Goal: Answer question/provide support: Share knowledge or assist other users

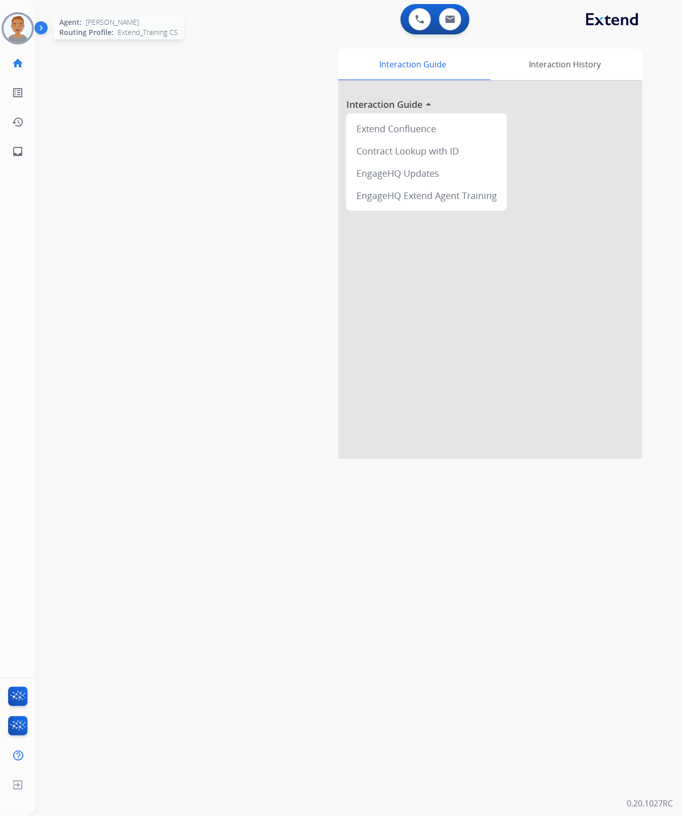
click at [19, 29] on img at bounding box center [18, 28] width 28 height 28
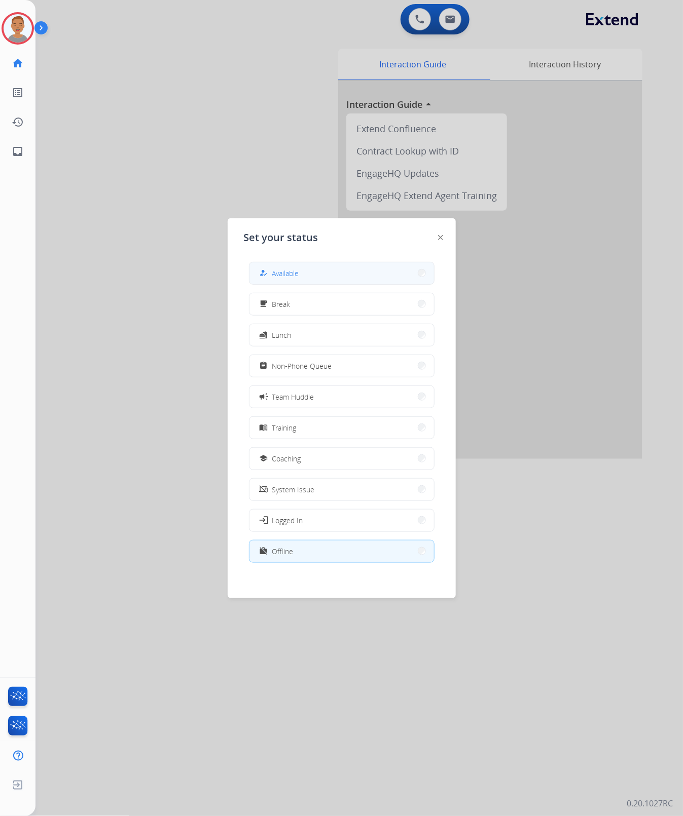
click at [322, 277] on button "how_to_reg Available" at bounding box center [341, 274] width 184 height 22
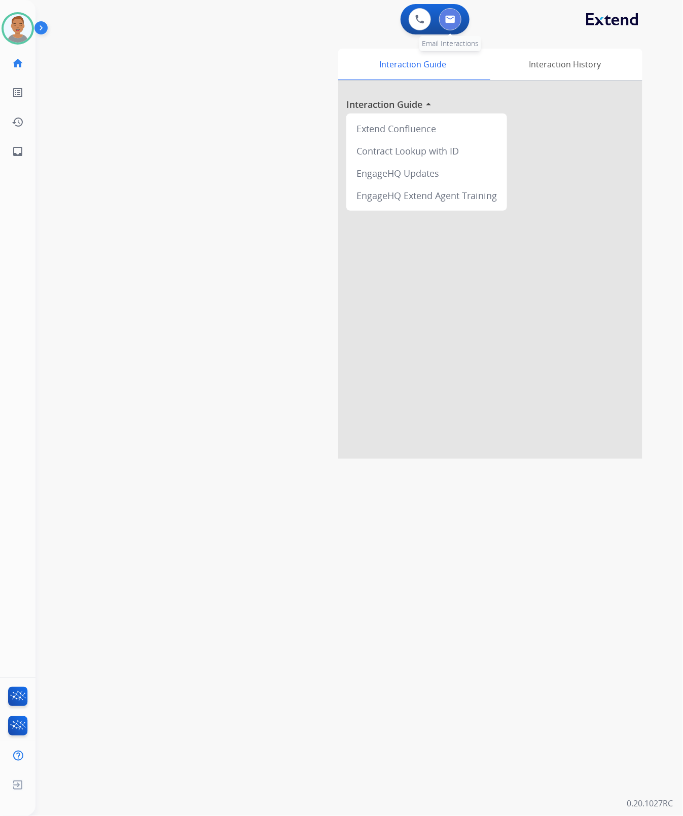
click at [451, 21] on img at bounding box center [450, 19] width 10 height 8
select select "**********"
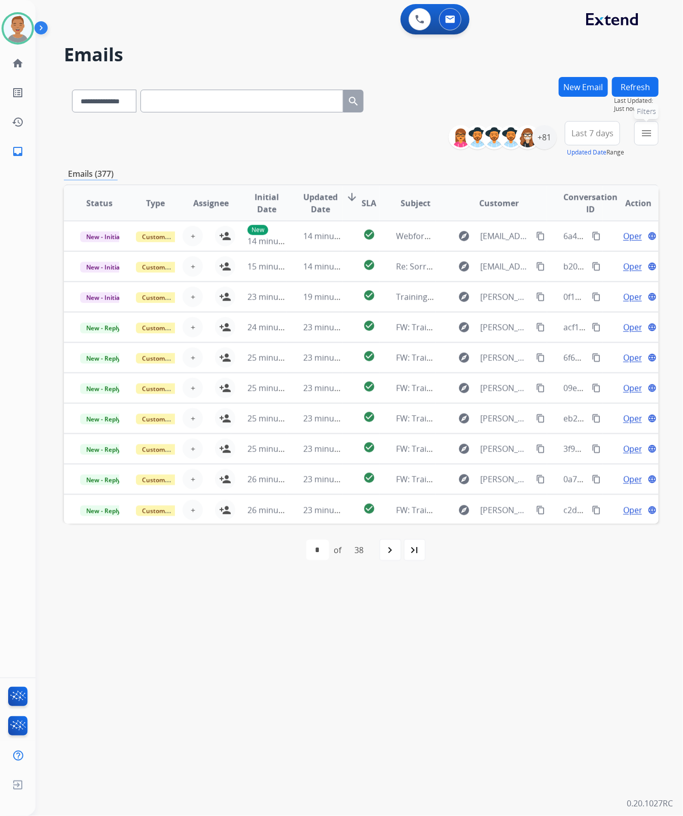
click at [643, 132] on mat-icon "menu" at bounding box center [646, 133] width 12 height 12
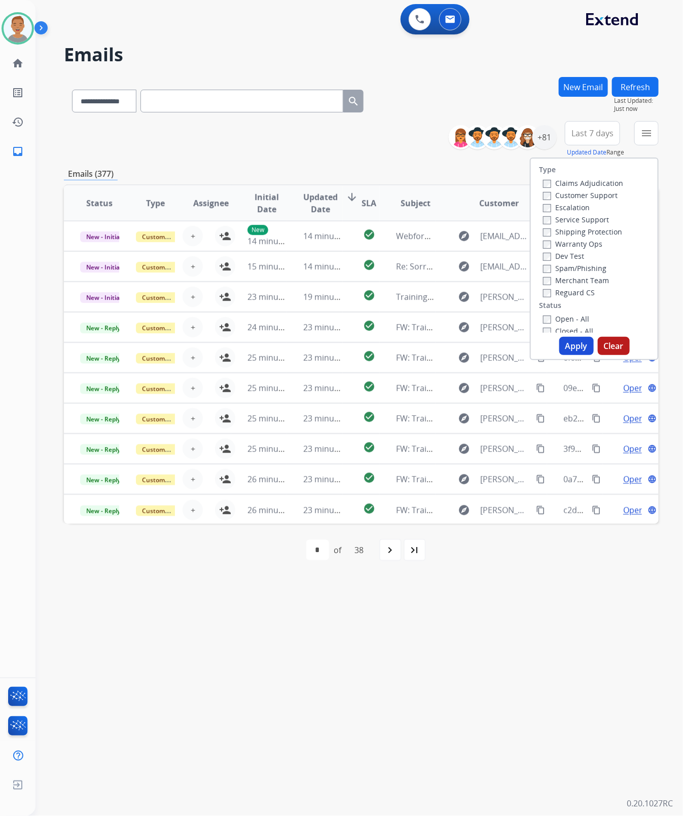
click at [546, 194] on label "Customer Support" at bounding box center [580, 196] width 74 height 10
click at [576, 347] on button "Apply" at bounding box center [576, 346] width 34 height 18
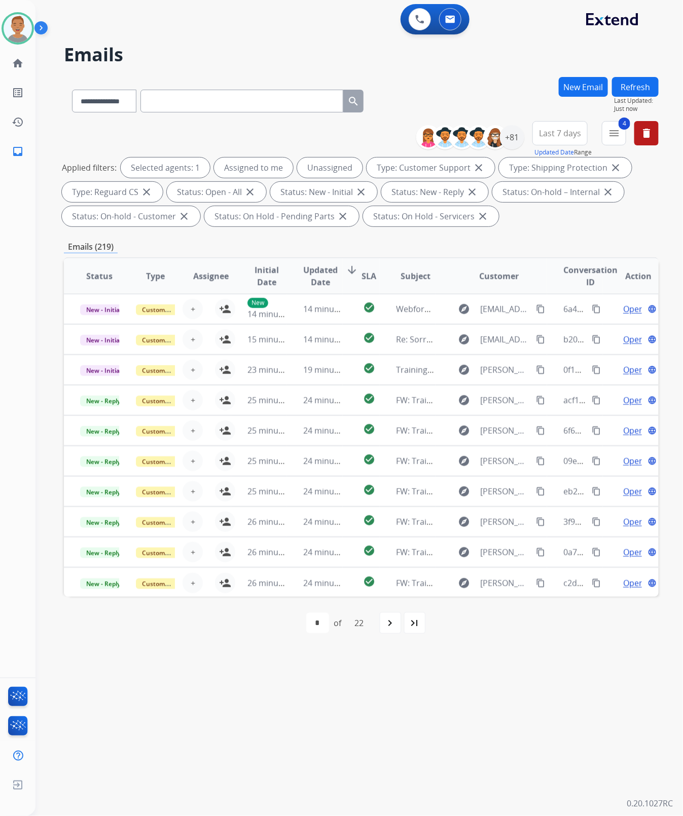
click at [546, 133] on span "Last 7 days" at bounding box center [560, 133] width 42 height 4
click at [545, 252] on div "Last 90 days" at bounding box center [557, 256] width 56 height 15
click at [517, 97] on div "**********" at bounding box center [361, 99] width 594 height 44
click at [509, 138] on div "+130" at bounding box center [512, 137] width 24 height 24
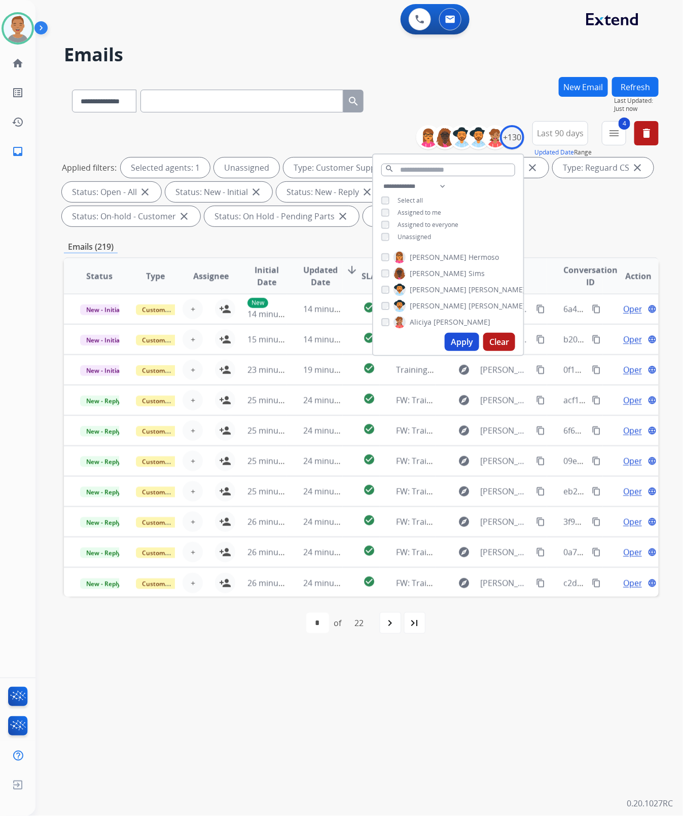
click at [457, 338] on button "Apply" at bounding box center [461, 342] width 34 height 18
click at [576, 222] on div "Applied filters: Unassigned Type: Customer Support close Type: Shipping Protect…" at bounding box center [359, 192] width 594 height 69
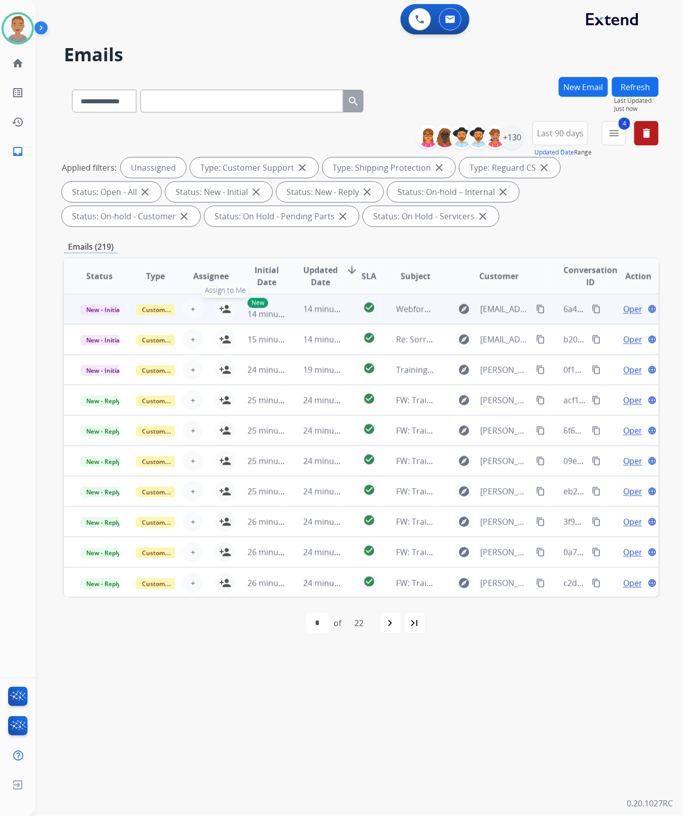
click at [215, 307] on button "person_add Assign to Me" at bounding box center [225, 309] width 20 height 20
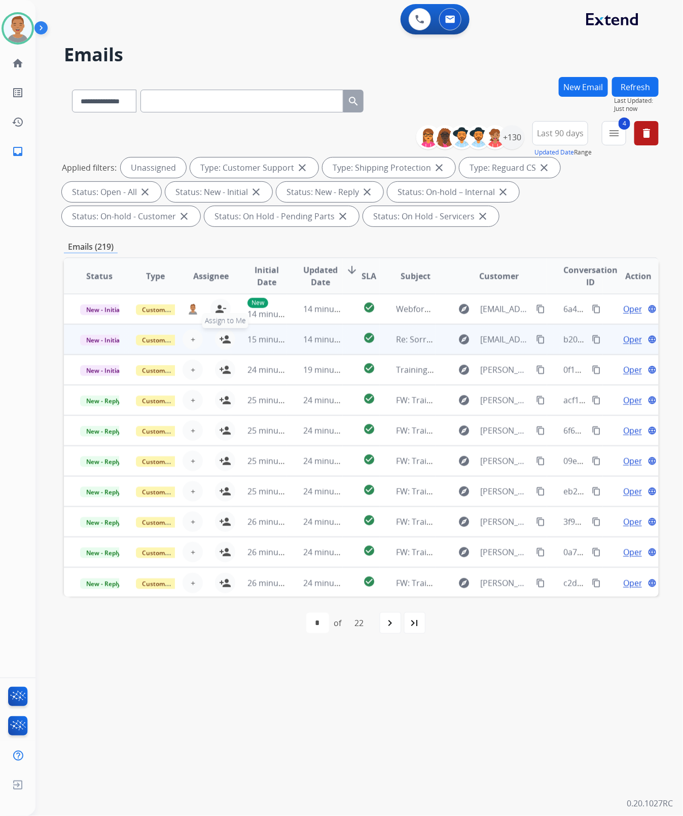
click at [219, 338] on mat-icon "person_add" at bounding box center [225, 339] width 12 height 12
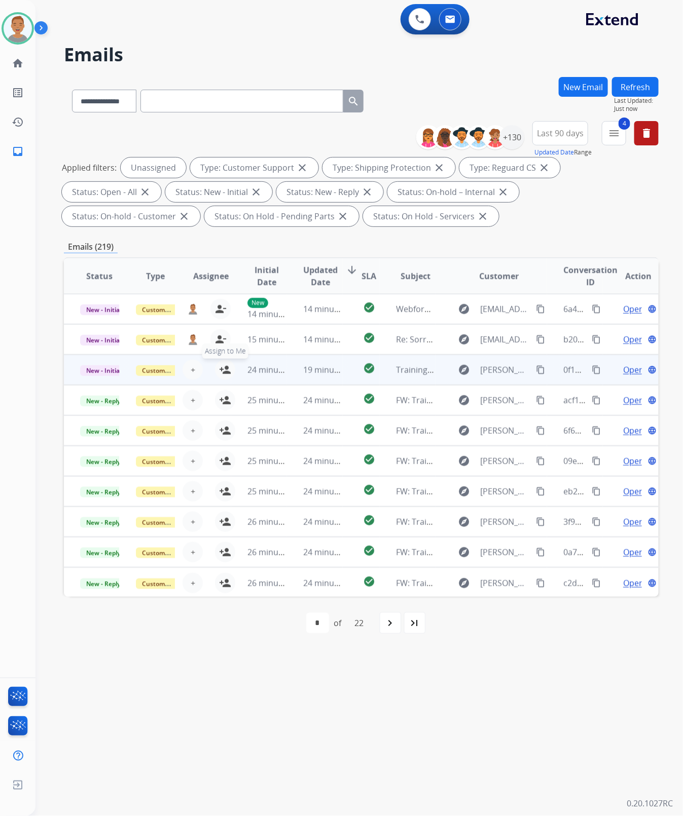
click at [215, 368] on button "person_add Assign to Me" at bounding box center [225, 370] width 20 height 20
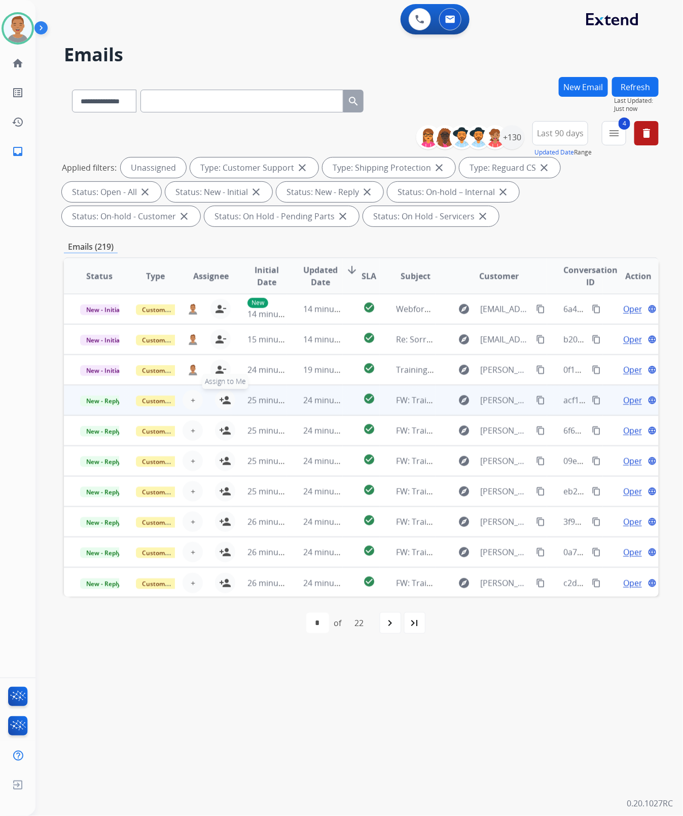
click at [220, 399] on mat-icon "person_add" at bounding box center [225, 400] width 12 height 12
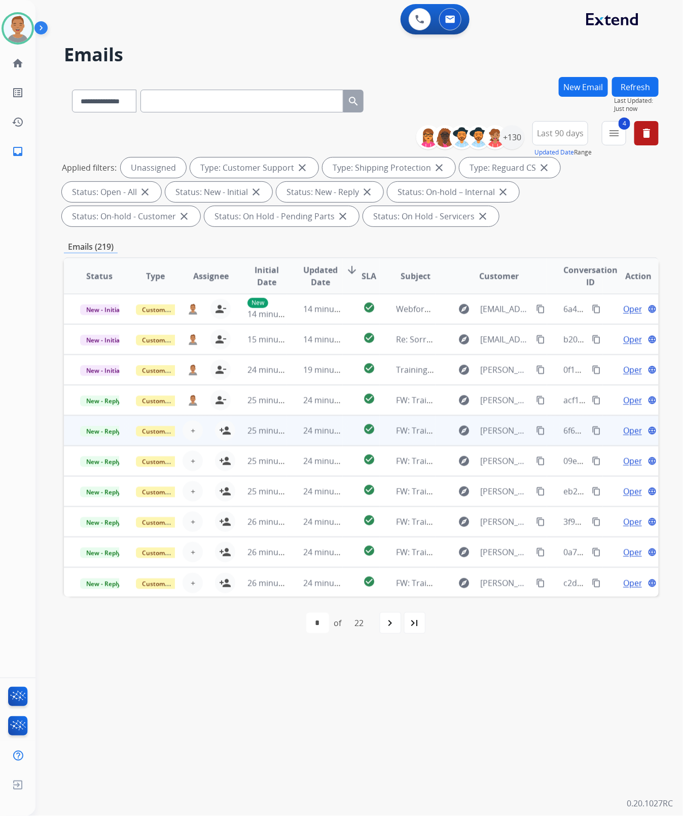
click at [213, 429] on div "+ Select agent person_add Assign to Me" at bounding box center [202, 431] width 65 height 20
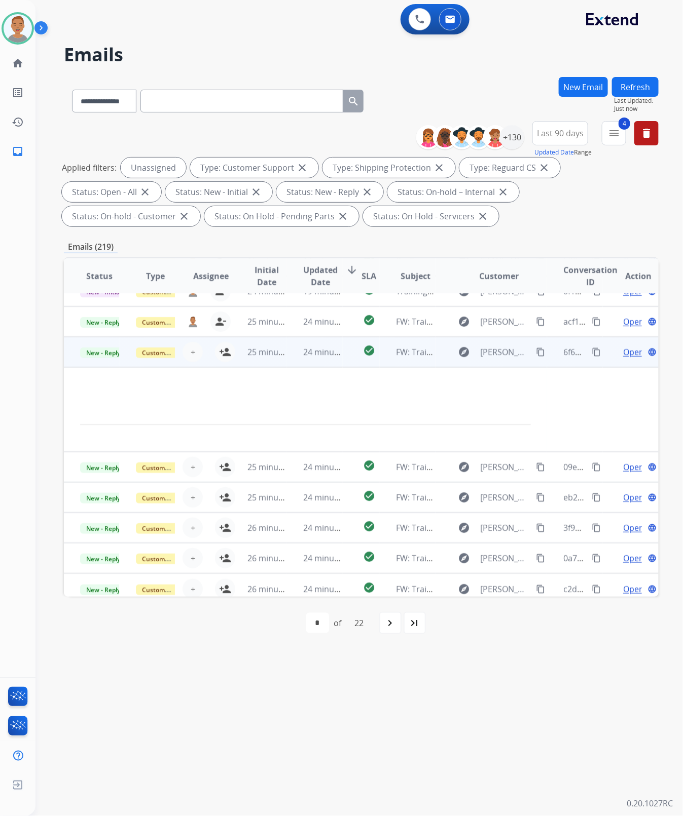
scroll to position [85, 0]
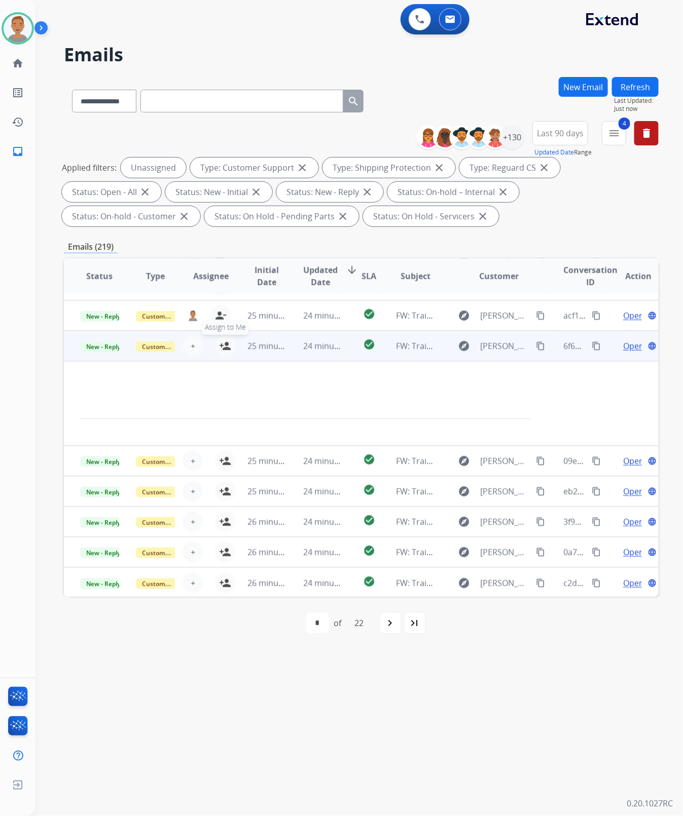
click at [219, 346] on mat-icon "person_add" at bounding box center [225, 346] width 12 height 12
click at [128, 360] on td "Customer Support" at bounding box center [148, 346] width 56 height 30
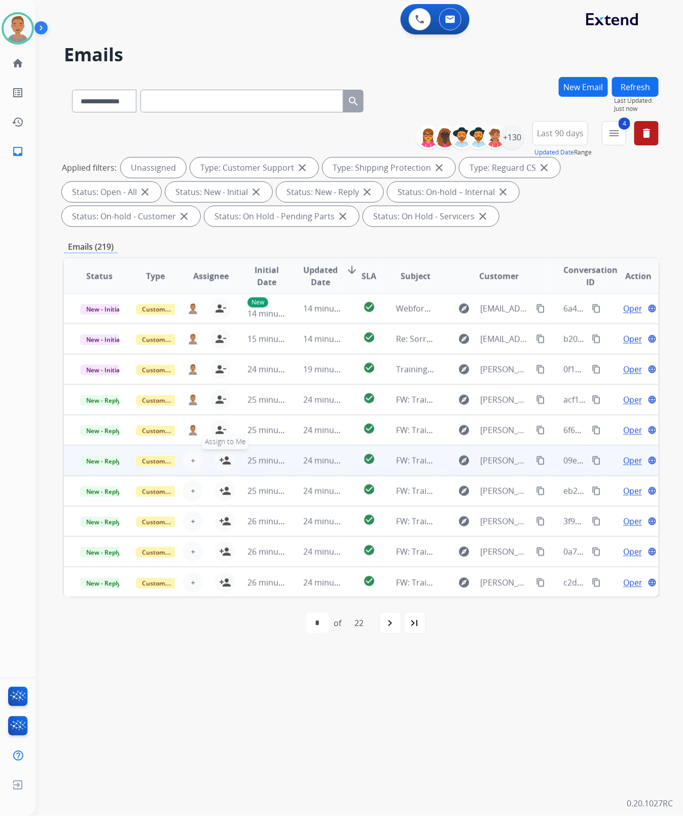
click at [216, 458] on button "person_add Assign to Me" at bounding box center [225, 461] width 20 height 20
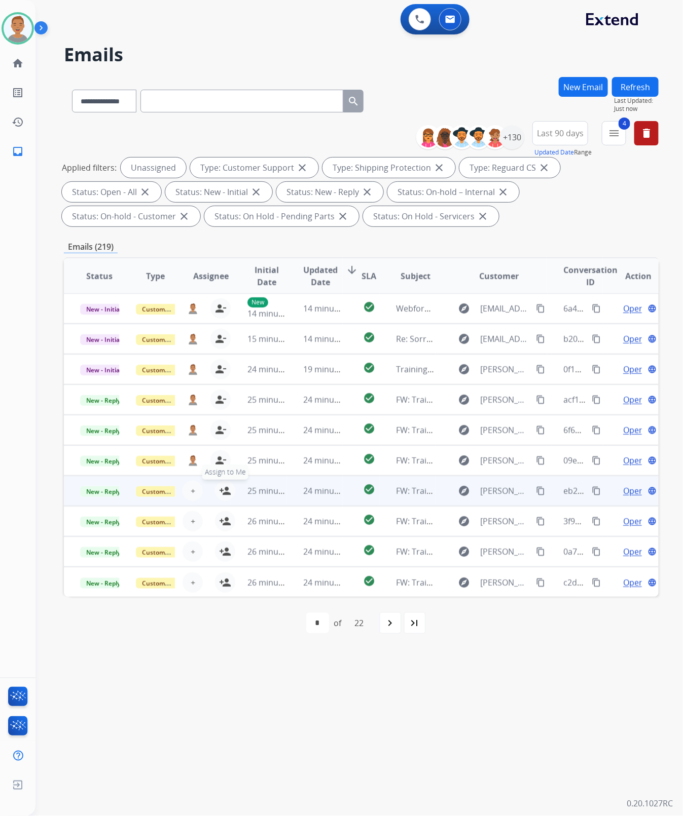
click at [215, 487] on button "person_add Assign to Me" at bounding box center [225, 491] width 20 height 20
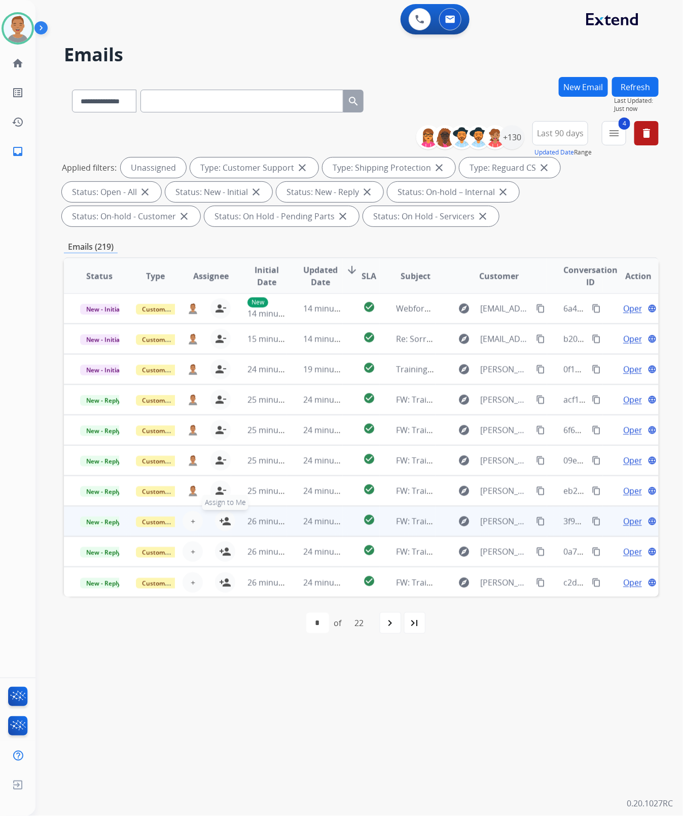
click at [219, 520] on mat-icon "person_add" at bounding box center [225, 521] width 12 height 12
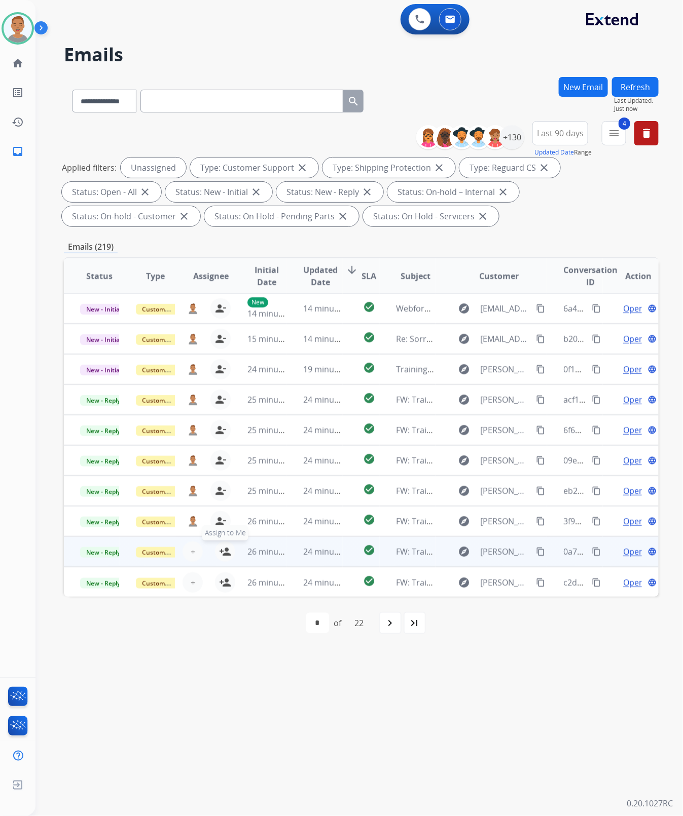
drag, startPoint x: 218, startPoint y: 548, endPoint x: 219, endPoint y: 553, distance: 5.2
click at [219, 548] on mat-icon "person_add" at bounding box center [225, 552] width 12 height 12
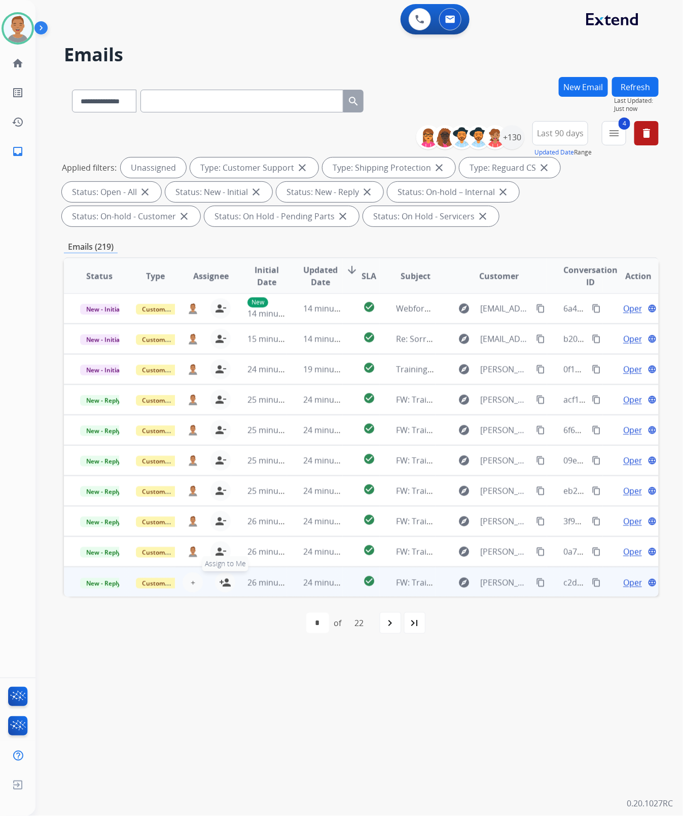
click at [219, 582] on mat-icon "person_add" at bounding box center [225, 583] width 12 height 12
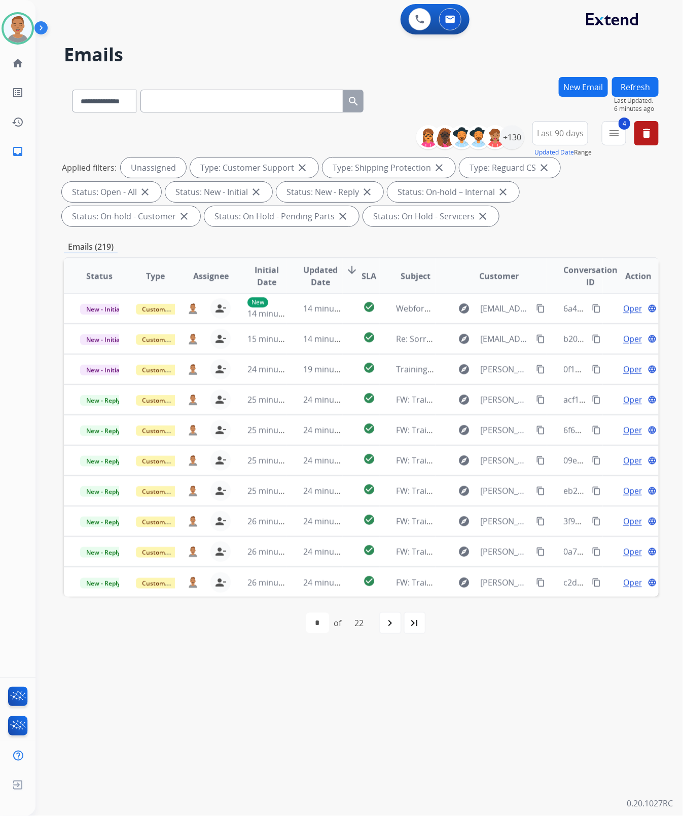
click at [571, 226] on div "Applied filters: Unassigned Type: Customer Support close Type: Shipping Protect…" at bounding box center [359, 192] width 594 height 69
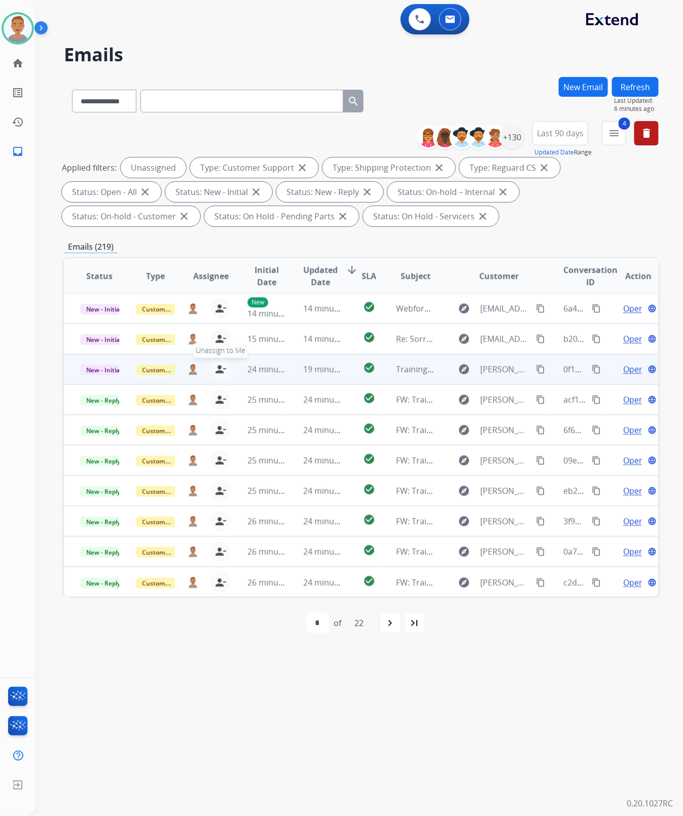
click at [222, 368] on button "person_remove [PERSON_NAME] to Me" at bounding box center [220, 369] width 20 height 20
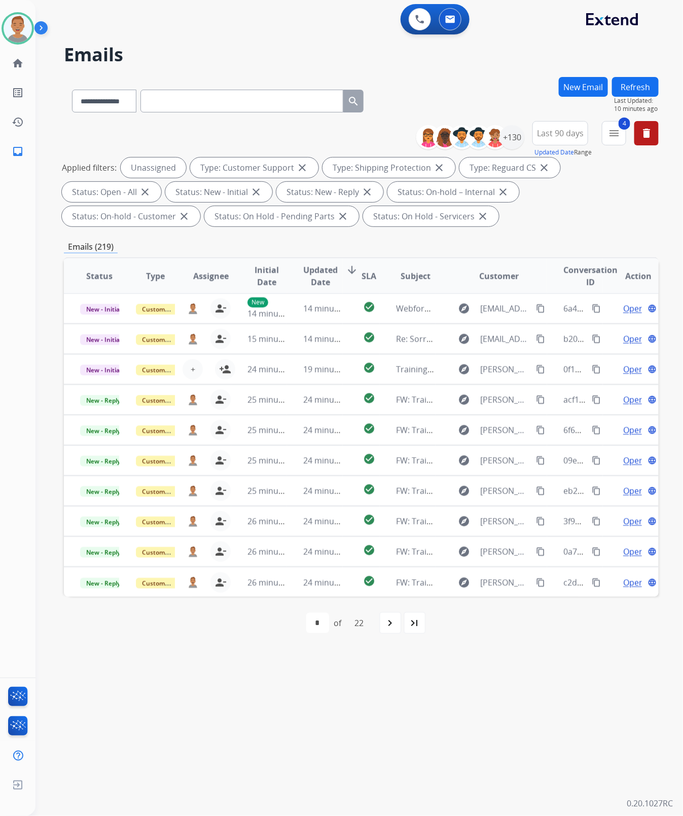
click at [607, 230] on div "**********" at bounding box center [361, 175] width 594 height 109
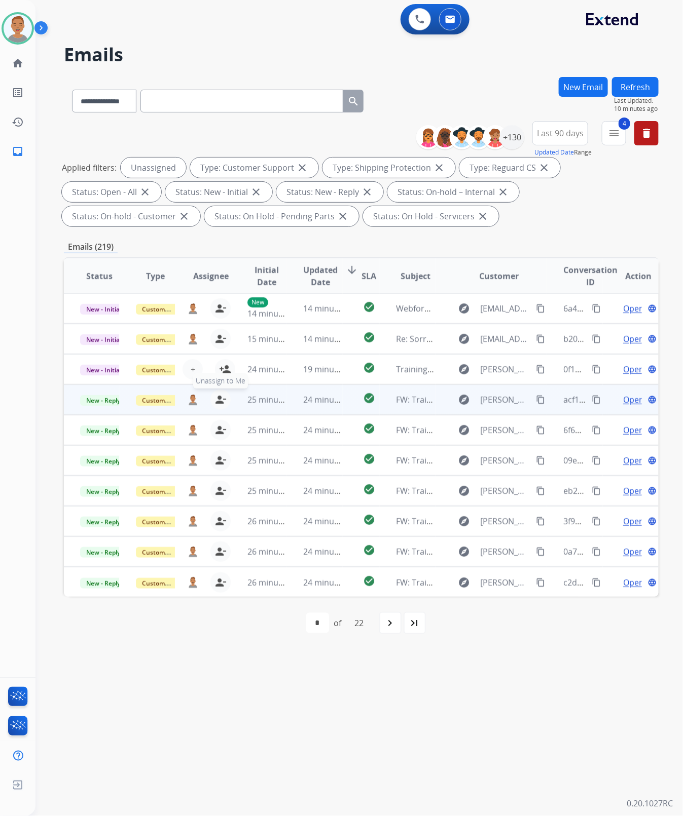
click at [220, 398] on mat-icon "person_remove" at bounding box center [220, 400] width 12 height 12
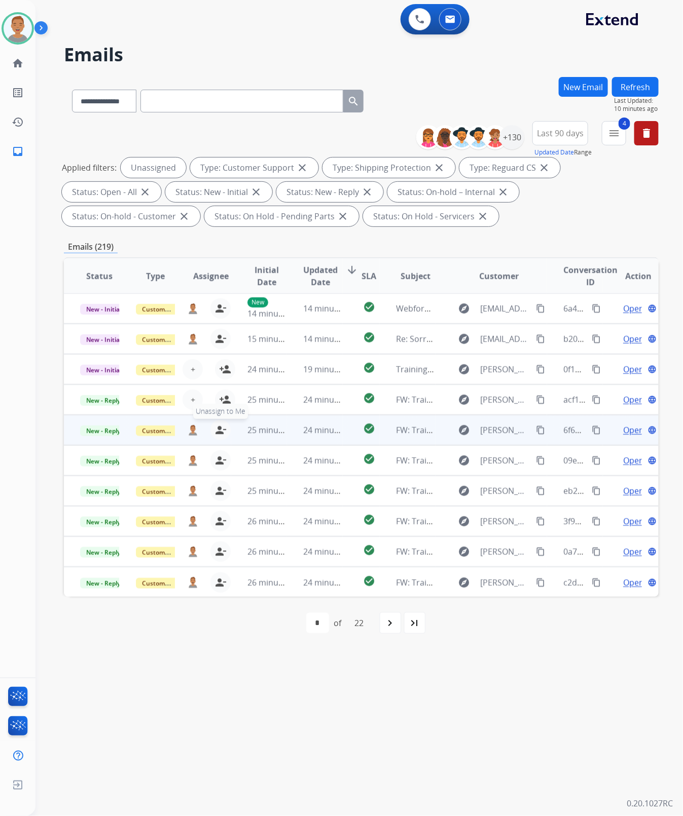
click at [224, 428] on mat-icon "person_remove" at bounding box center [220, 430] width 12 height 12
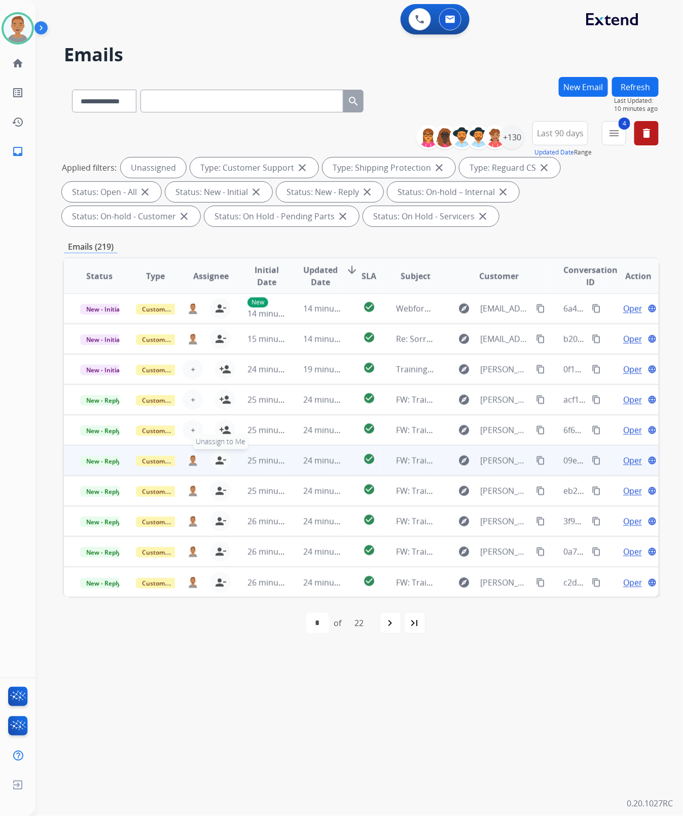
click at [221, 459] on mat-icon "person_remove" at bounding box center [220, 461] width 12 height 12
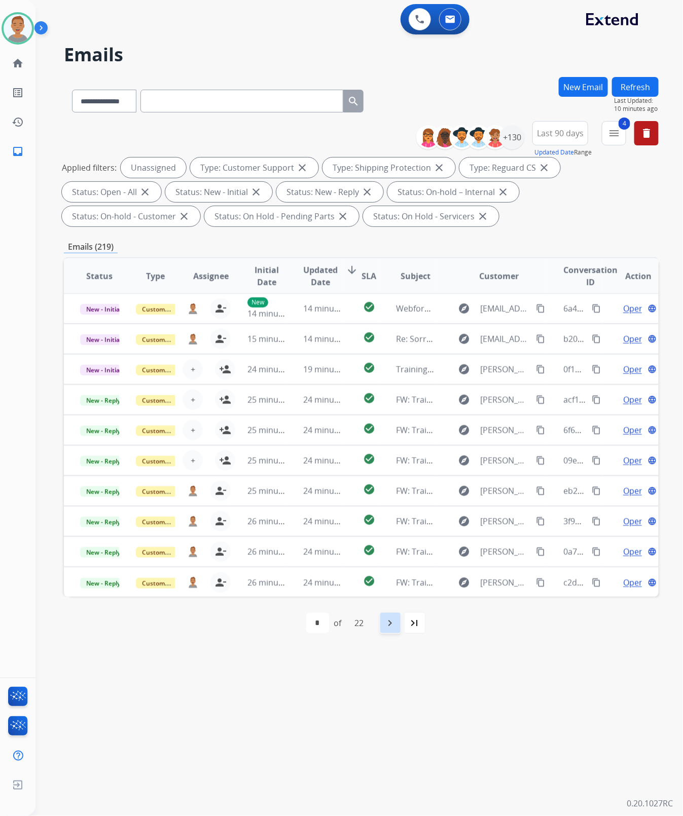
click at [394, 628] on mat-icon "navigate_next" at bounding box center [390, 623] width 12 height 12
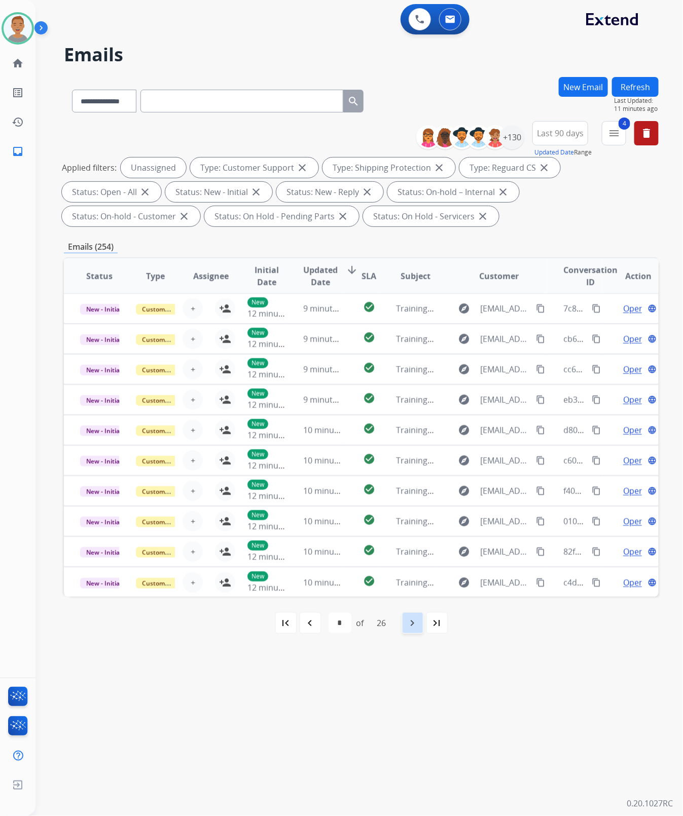
click at [418, 623] on mat-icon "navigate_next" at bounding box center [412, 623] width 12 height 12
click at [408, 624] on mat-icon "navigate_next" at bounding box center [412, 623] width 12 height 12
click at [511, 134] on div "+130" at bounding box center [512, 137] width 24 height 24
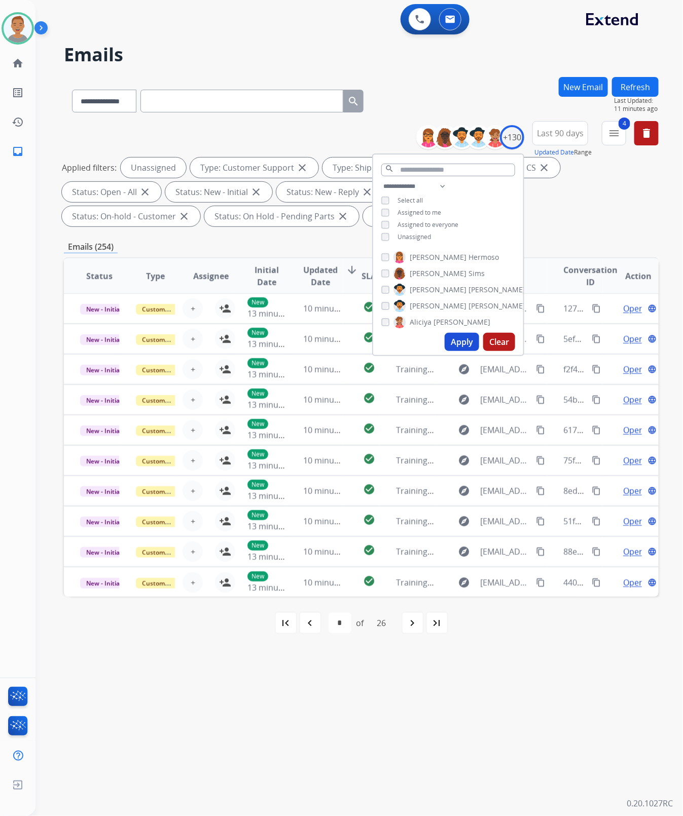
click at [590, 210] on div "Applied filters: Unassigned Type: Customer Support close Type: Shipping Protect…" at bounding box center [359, 192] width 594 height 69
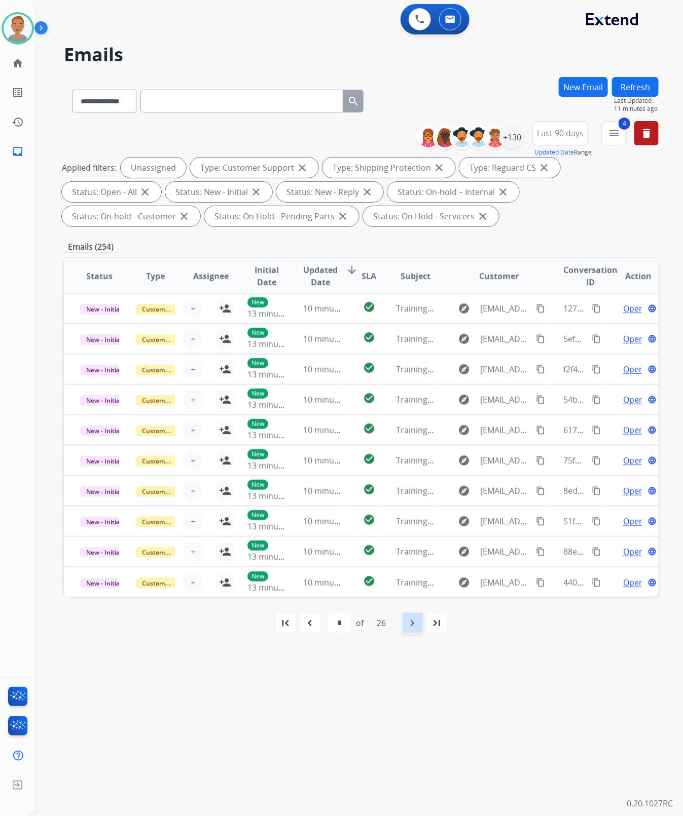
click at [406, 624] on div "navigate_next" at bounding box center [412, 623] width 22 height 22
click at [411, 621] on mat-icon "navigate_next" at bounding box center [412, 623] width 12 height 12
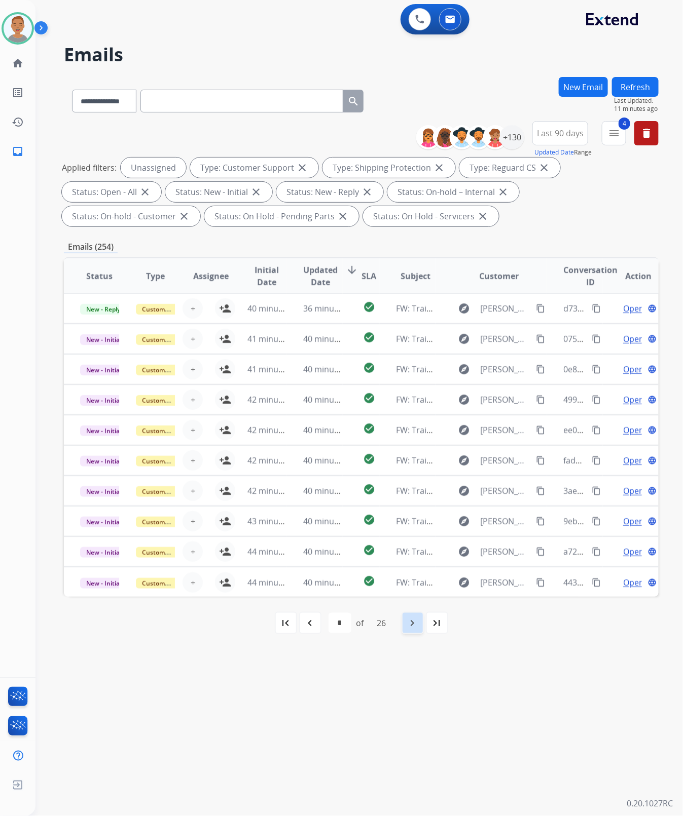
click at [409, 622] on mat-icon "navigate_next" at bounding box center [412, 623] width 12 height 12
click at [609, 133] on mat-icon "menu" at bounding box center [614, 133] width 12 height 12
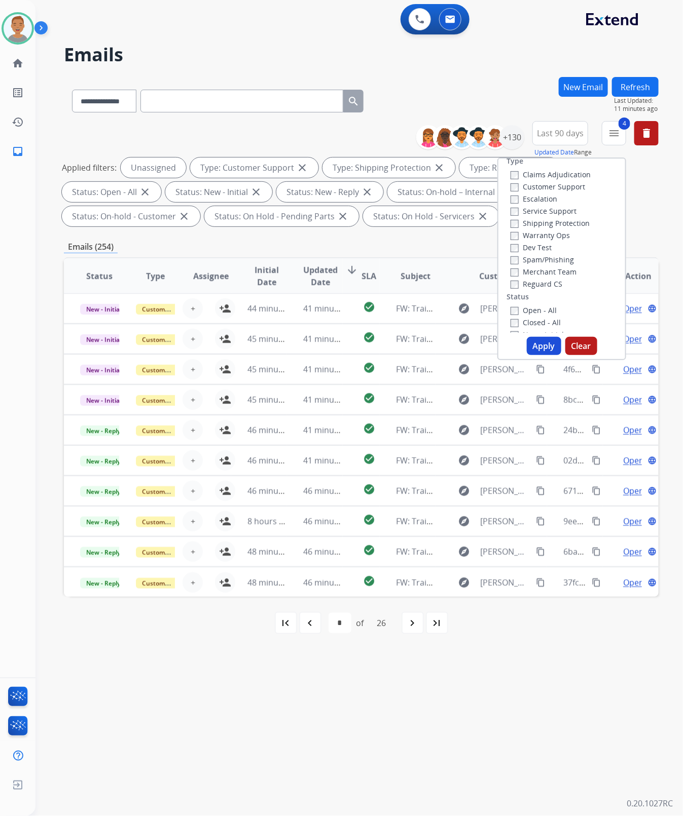
scroll to position [0, 0]
click at [503, 57] on h2 "Emails" at bounding box center [361, 55] width 594 height 20
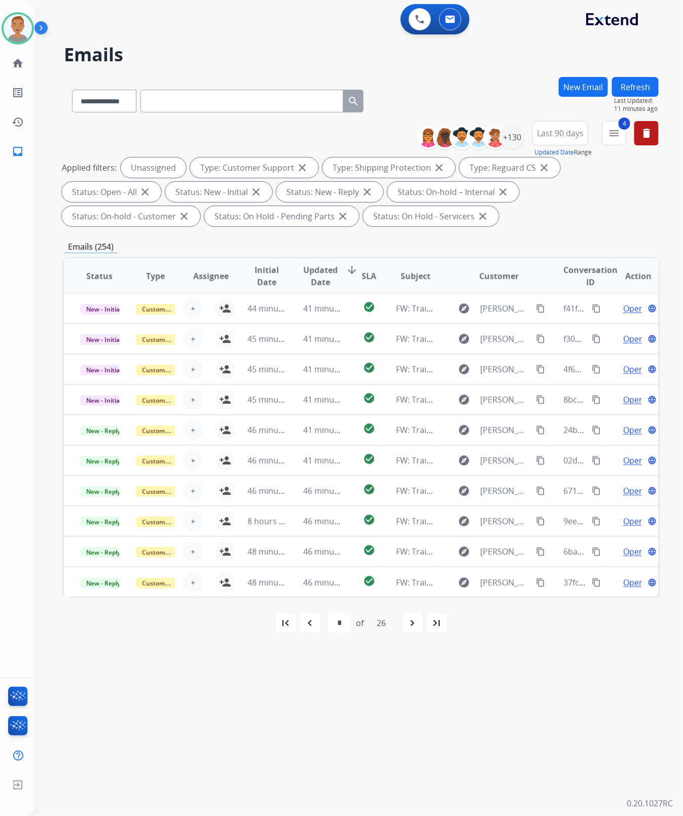
click at [558, 140] on button "Last 90 days" at bounding box center [560, 133] width 56 height 24
click at [513, 72] on div "**********" at bounding box center [346, 426] width 623 height 780
click at [522, 135] on div "+130" at bounding box center [474, 137] width 100 height 24
click at [515, 136] on div "+130" at bounding box center [512, 137] width 24 height 24
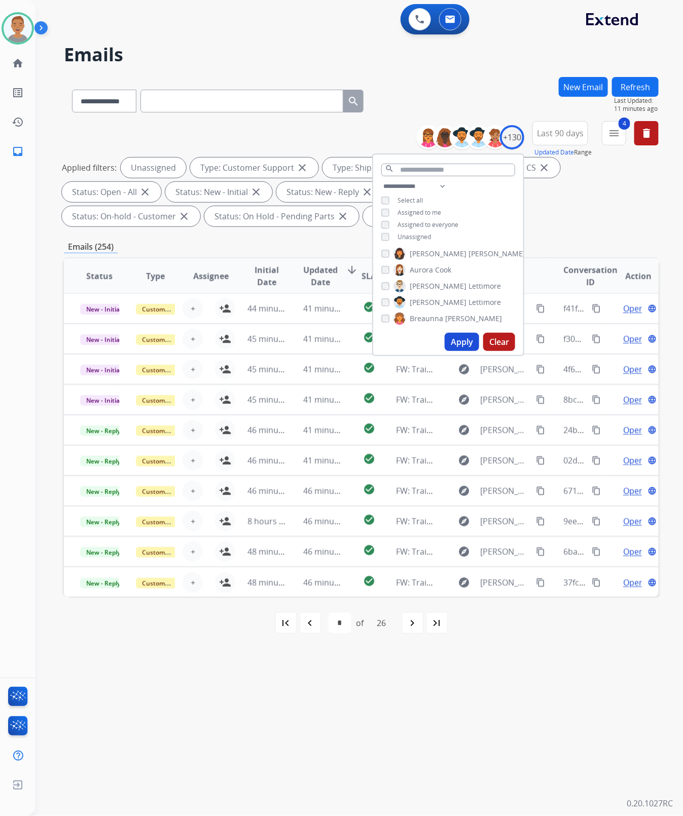
scroll to position [253, 0]
click at [431, 60] on h2 "Emails" at bounding box center [361, 55] width 594 height 20
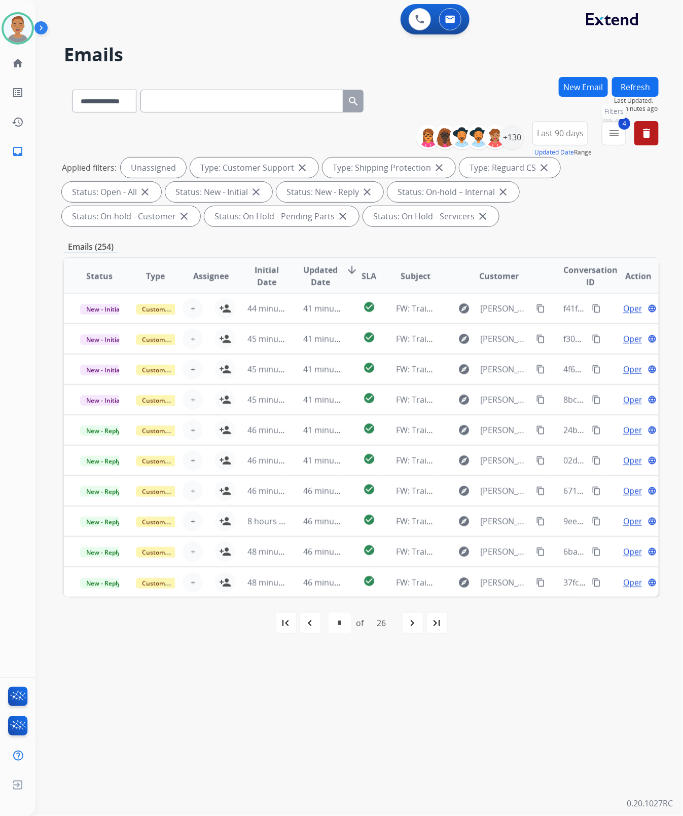
click at [606, 132] on button "4 menu Filters" at bounding box center [614, 133] width 24 height 24
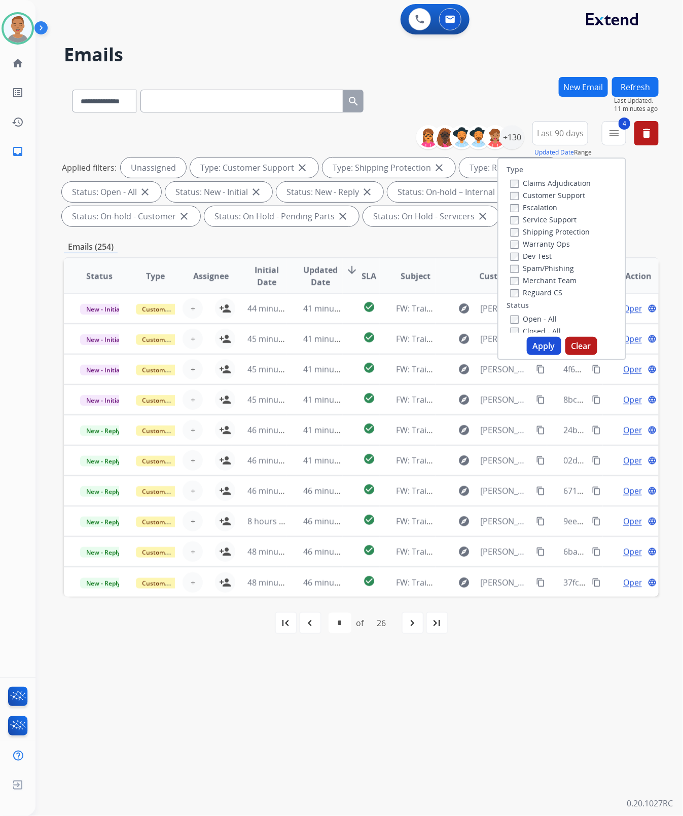
click at [512, 88] on div "**********" at bounding box center [361, 99] width 594 height 44
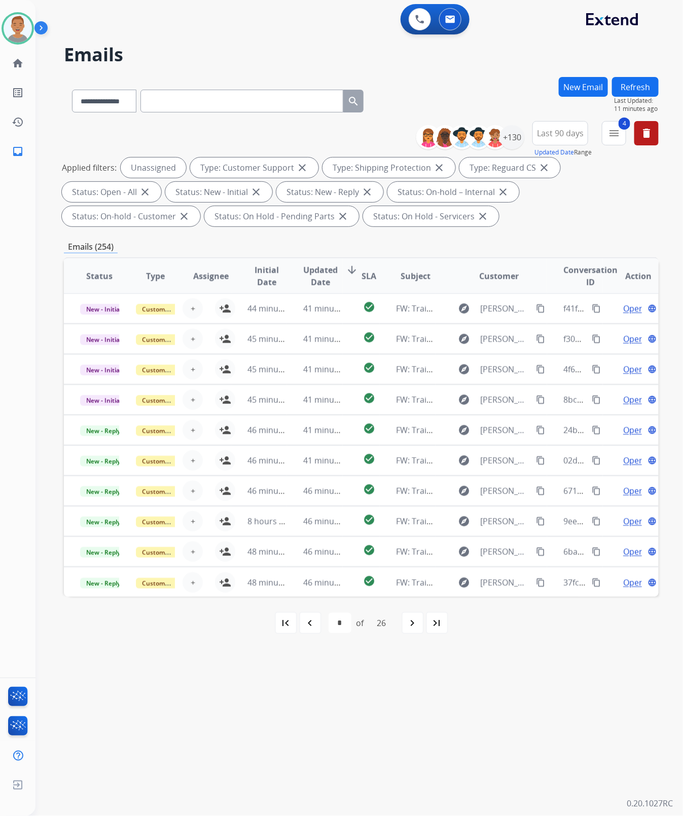
click at [434, 619] on mat-icon "last_page" at bounding box center [437, 623] width 12 height 12
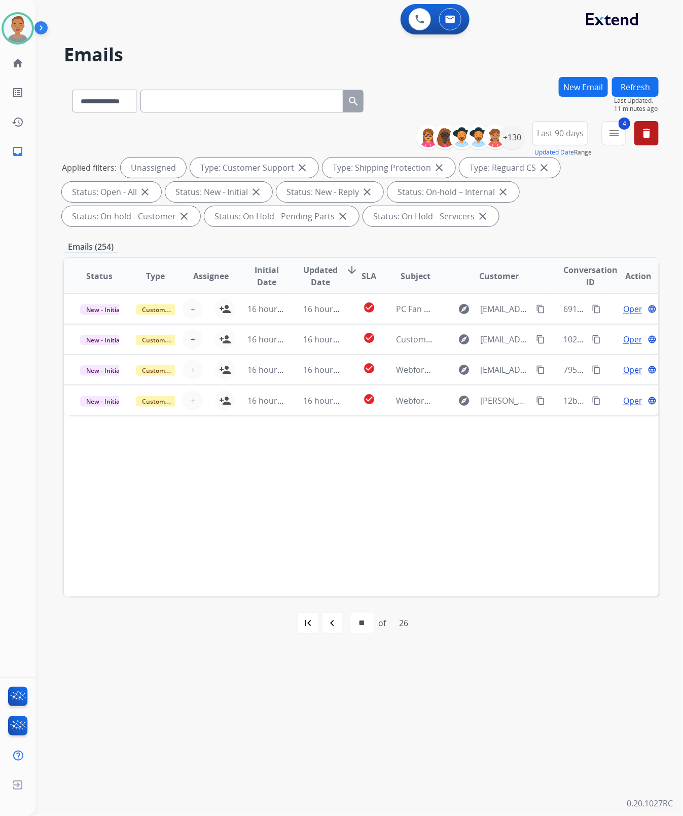
scroll to position [0, 0]
click at [327, 627] on mat-icon "navigate_before" at bounding box center [332, 623] width 12 height 12
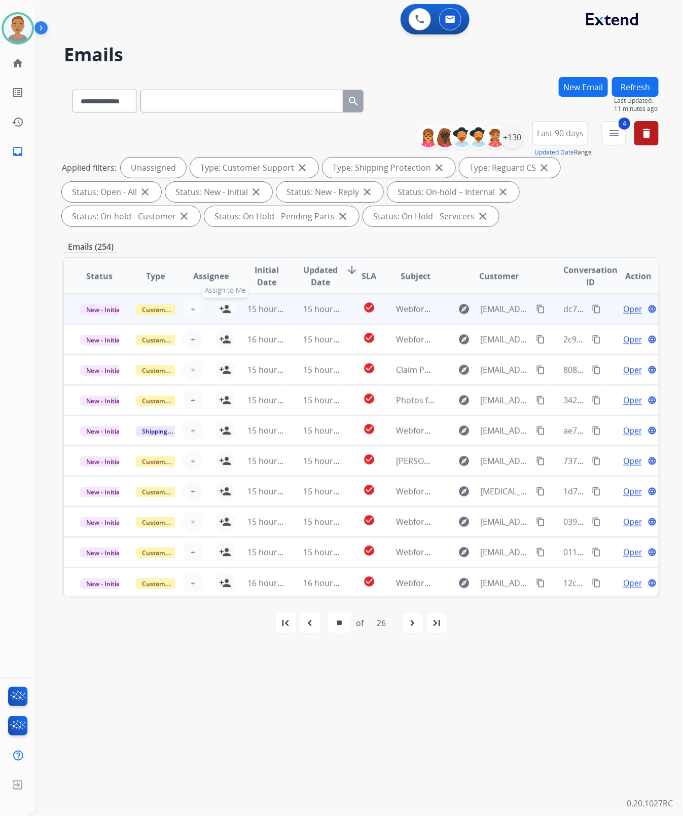
click at [221, 306] on mat-icon "person_add" at bounding box center [225, 309] width 12 height 12
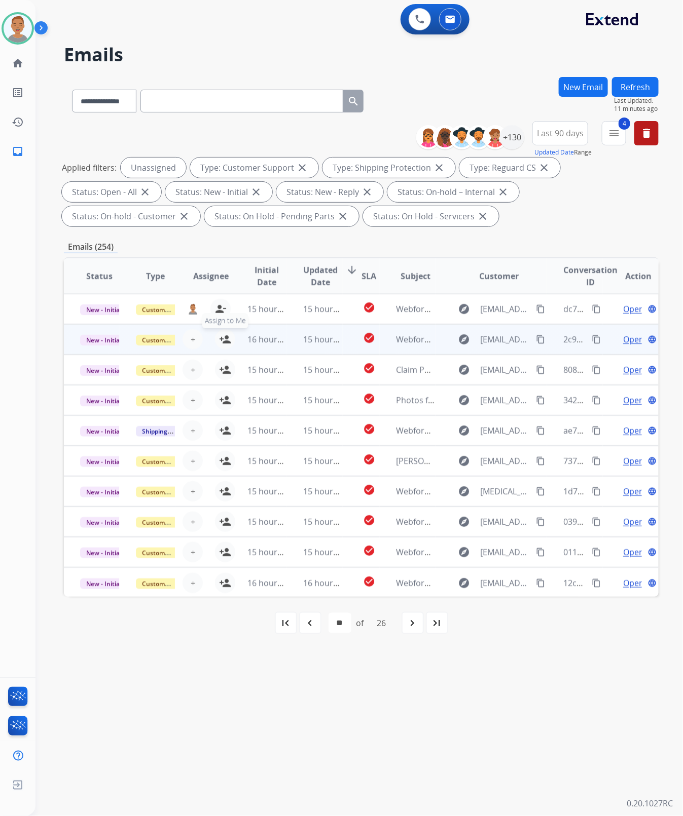
click at [224, 343] on mat-icon "person_add" at bounding box center [225, 339] width 12 height 12
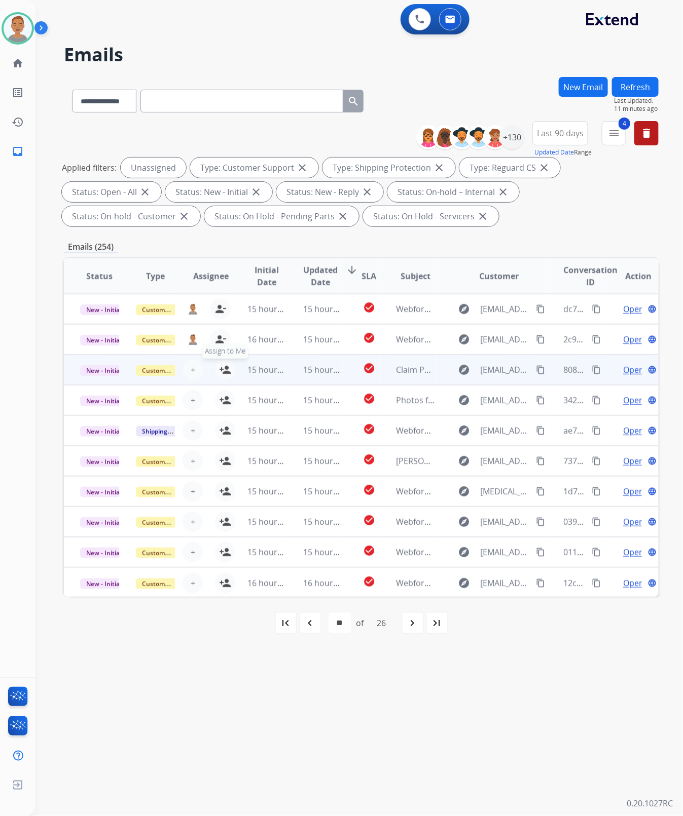
click at [223, 369] on mat-icon "person_add" at bounding box center [225, 370] width 12 height 12
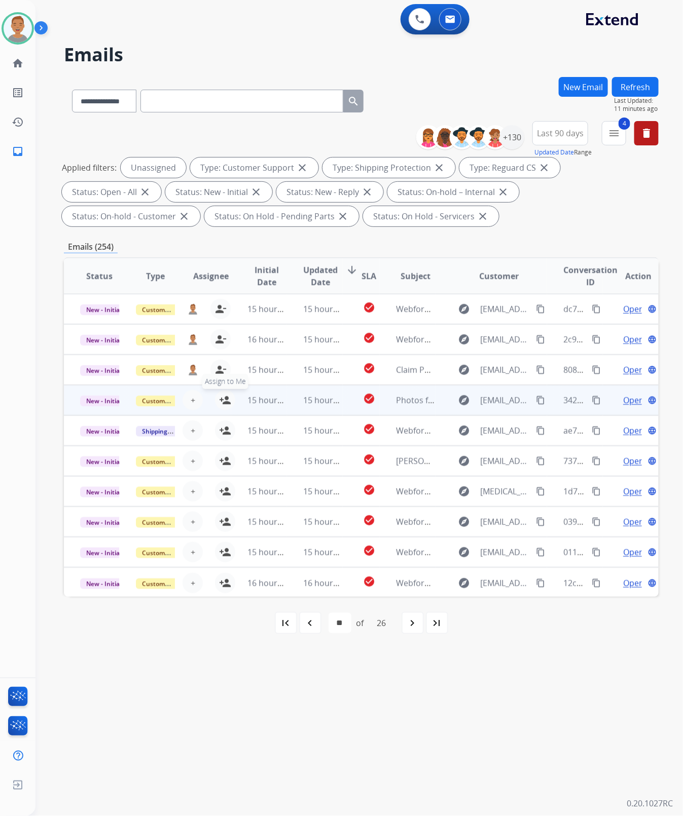
click at [221, 399] on mat-icon "person_add" at bounding box center [225, 400] width 12 height 12
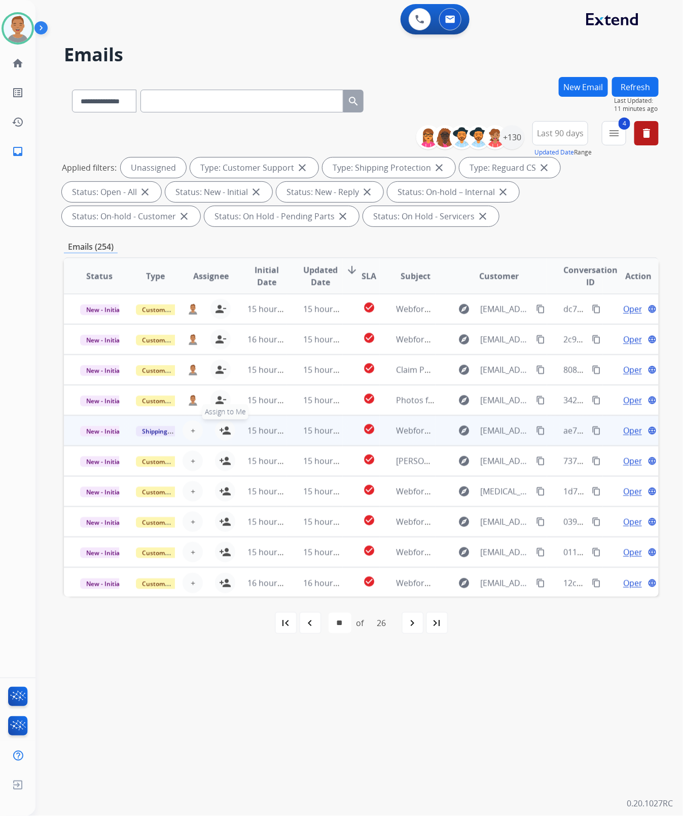
click at [221, 426] on mat-icon "person_add" at bounding box center [225, 431] width 12 height 12
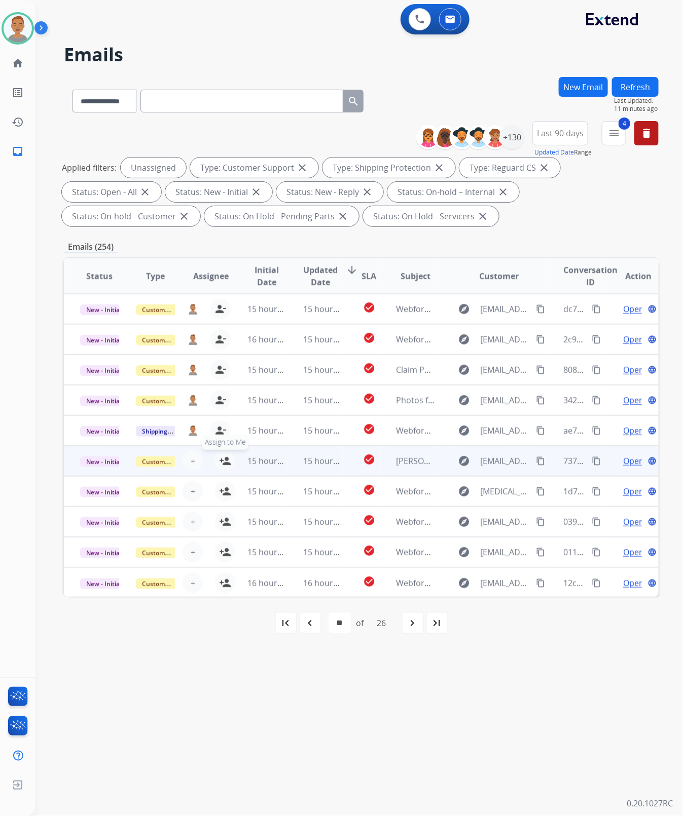
click at [219, 455] on mat-icon "person_add" at bounding box center [225, 461] width 12 height 12
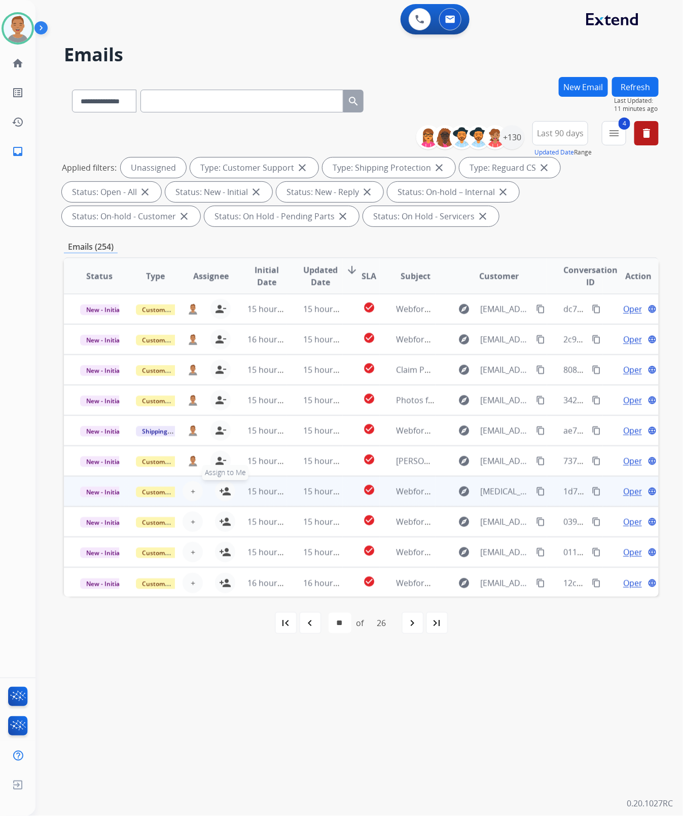
click at [221, 490] on mat-icon "person_add" at bounding box center [225, 491] width 12 height 12
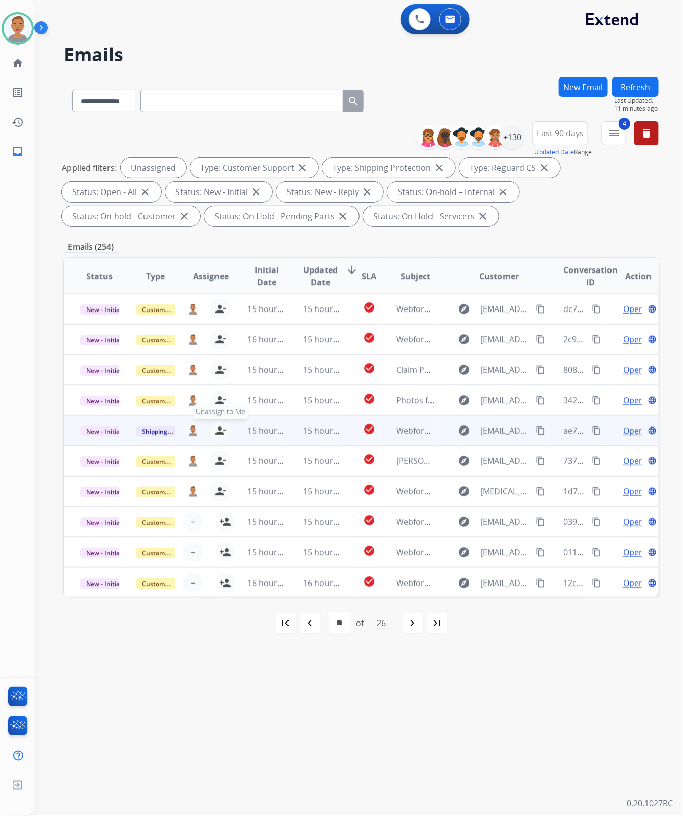
click at [219, 429] on mat-icon "person_remove" at bounding box center [220, 431] width 12 height 12
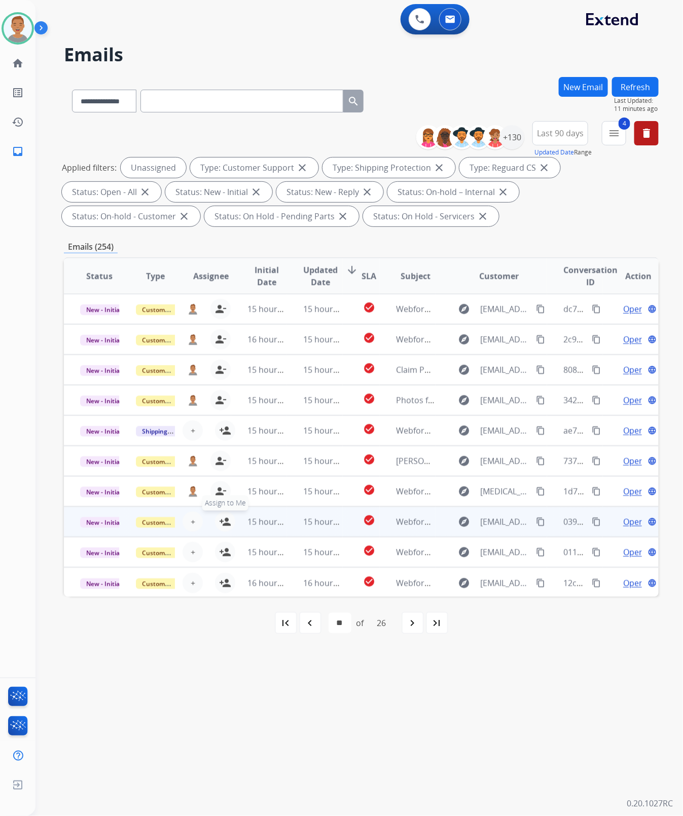
click at [219, 522] on mat-icon "person_add" at bounding box center [225, 522] width 12 height 12
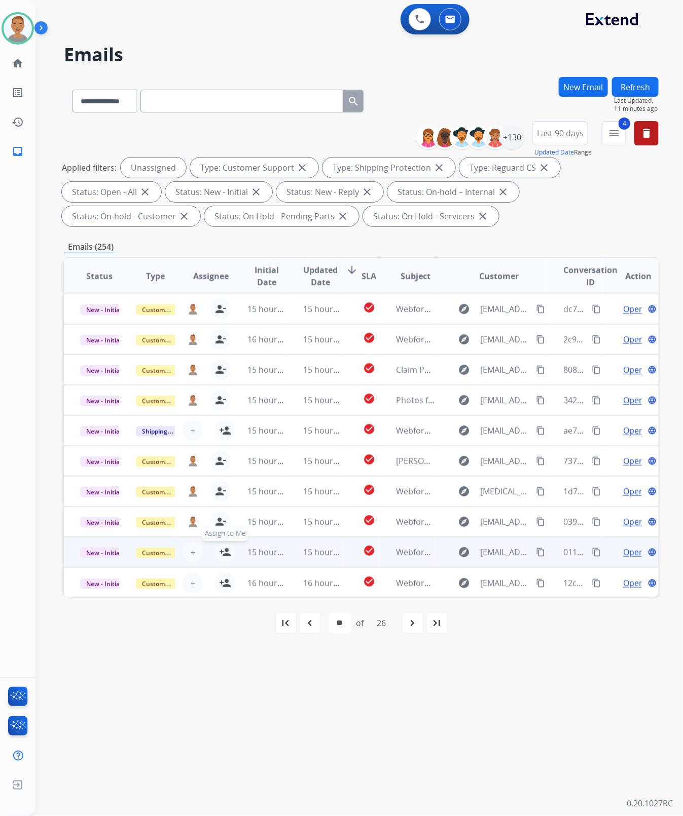
click at [219, 555] on mat-icon "person_add" at bounding box center [225, 552] width 12 height 12
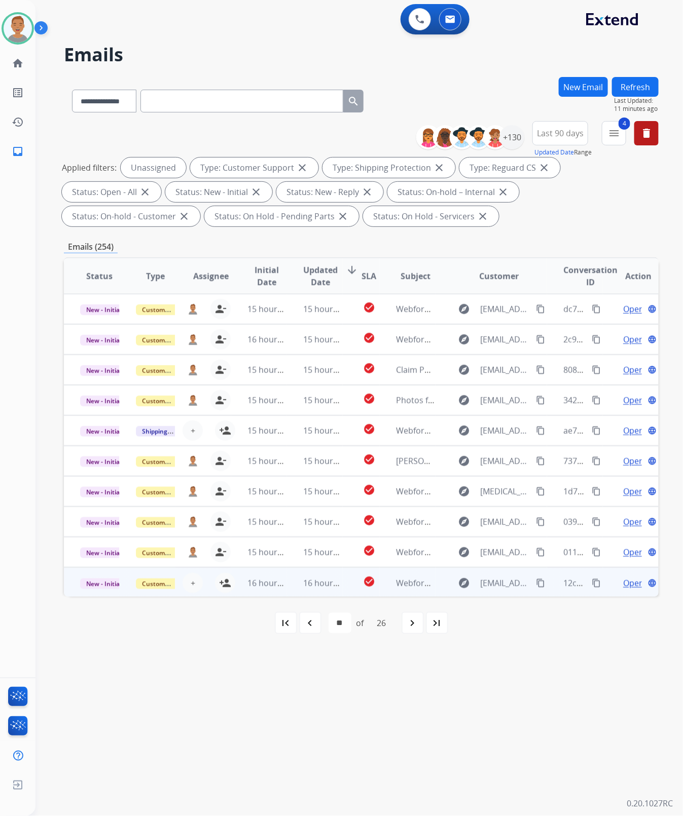
click at [219, 593] on div "+ Select agent person_add Assign to Me" at bounding box center [202, 583] width 55 height 29
click at [221, 588] on button "person_add Assign to Me" at bounding box center [225, 583] width 20 height 20
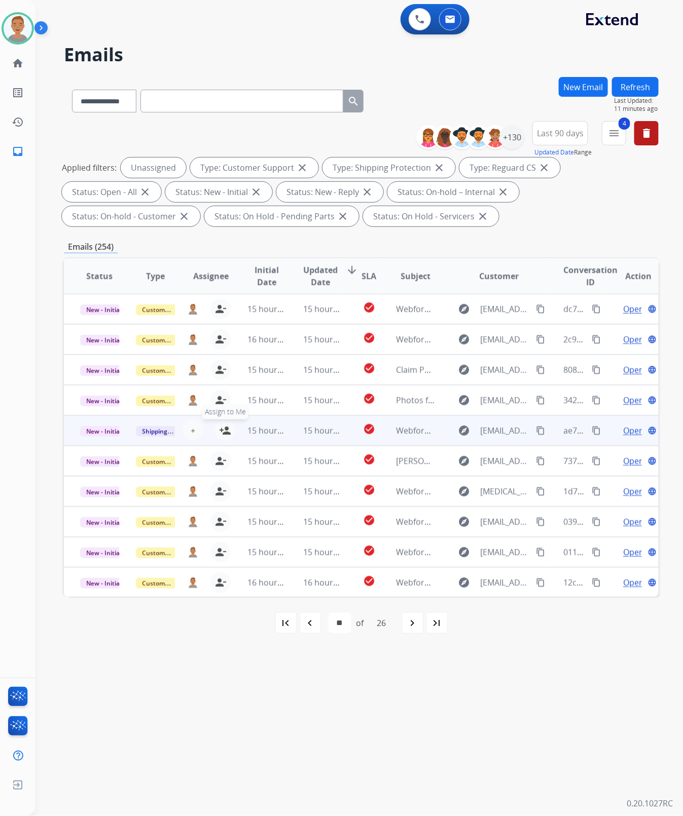
click at [219, 429] on mat-icon "person_add" at bounding box center [225, 431] width 12 height 12
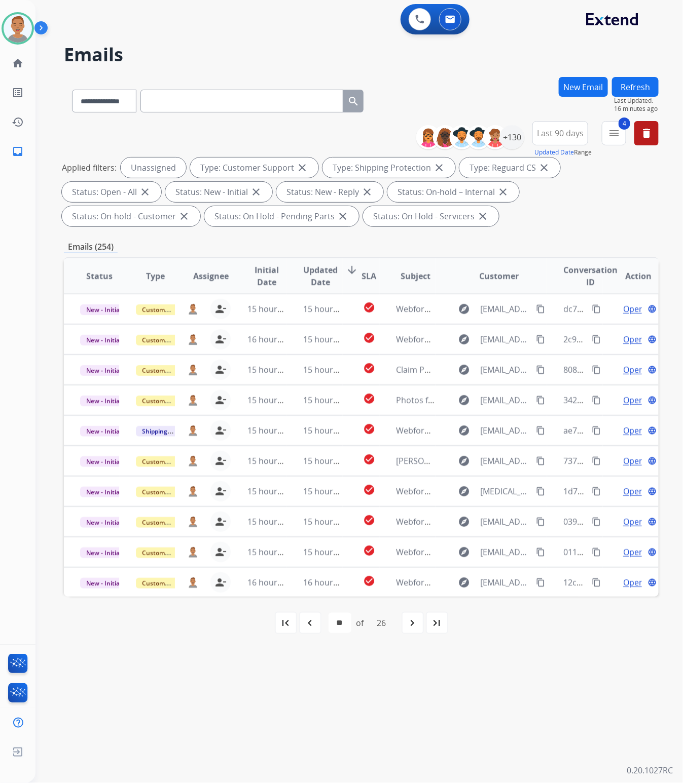
drag, startPoint x: 561, startPoint y: 212, endPoint x: 570, endPoint y: 223, distance: 14.4
click at [561, 212] on div "Applied filters: Unassigned Type: Customer Support close Type: Shipping Protect…" at bounding box center [359, 192] width 594 height 69
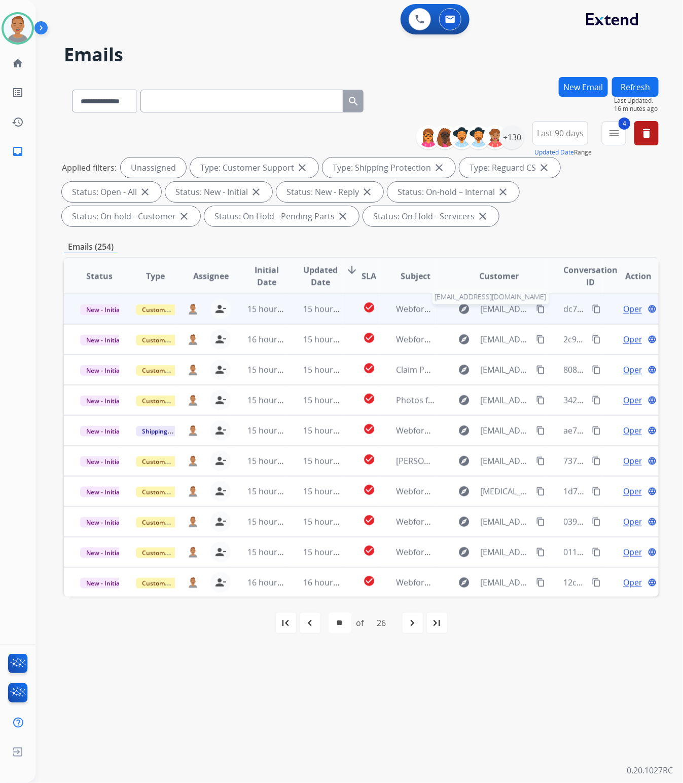
click at [491, 310] on span "[EMAIL_ADDRESS][DOMAIN_NAME]" at bounding box center [505, 309] width 50 height 12
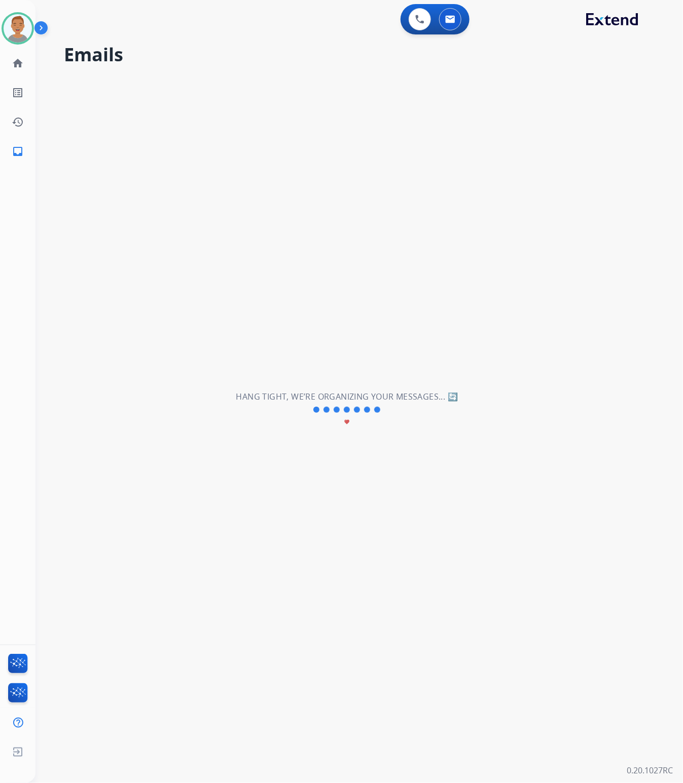
select select "*"
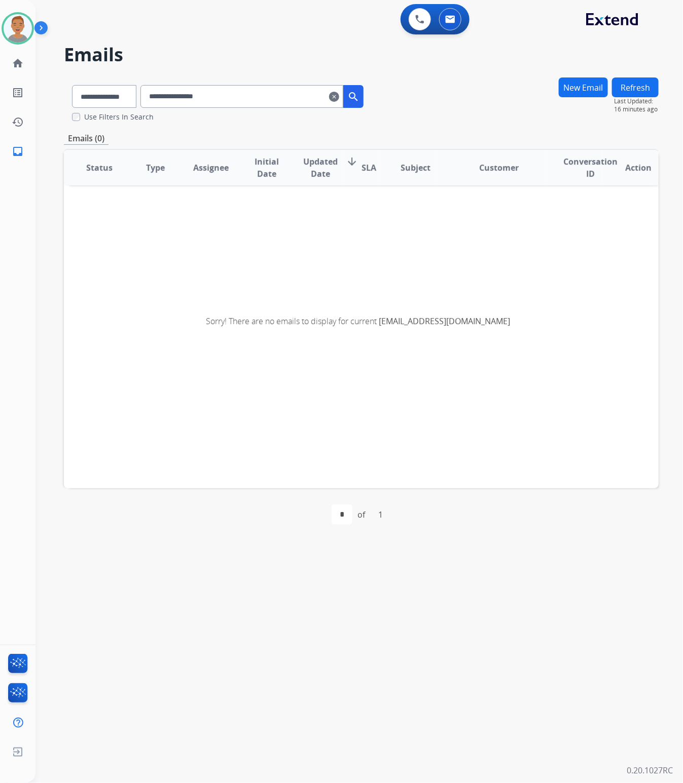
click at [339, 99] on mat-icon "clear" at bounding box center [334, 97] width 10 height 12
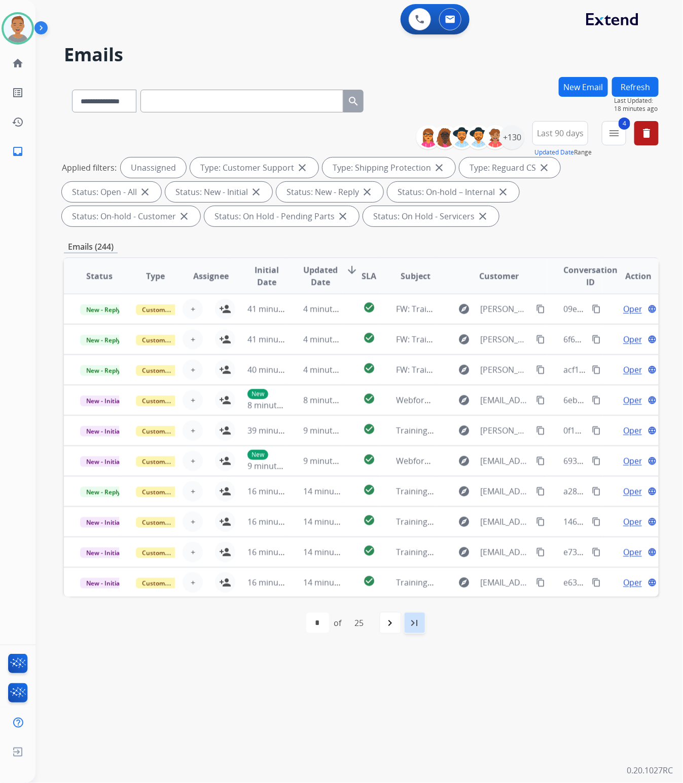
click at [415, 623] on mat-icon "last_page" at bounding box center [414, 623] width 12 height 12
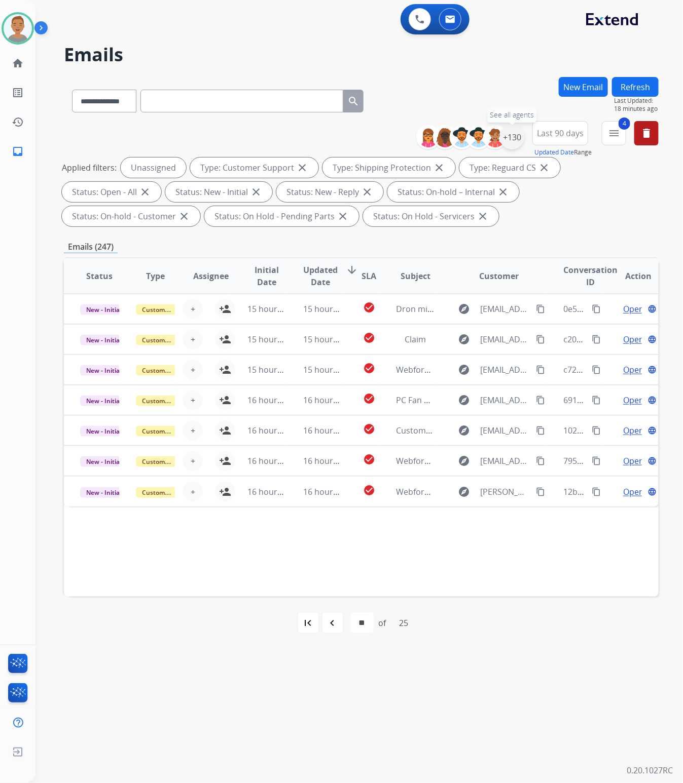
click at [511, 137] on div "+130" at bounding box center [512, 137] width 24 height 24
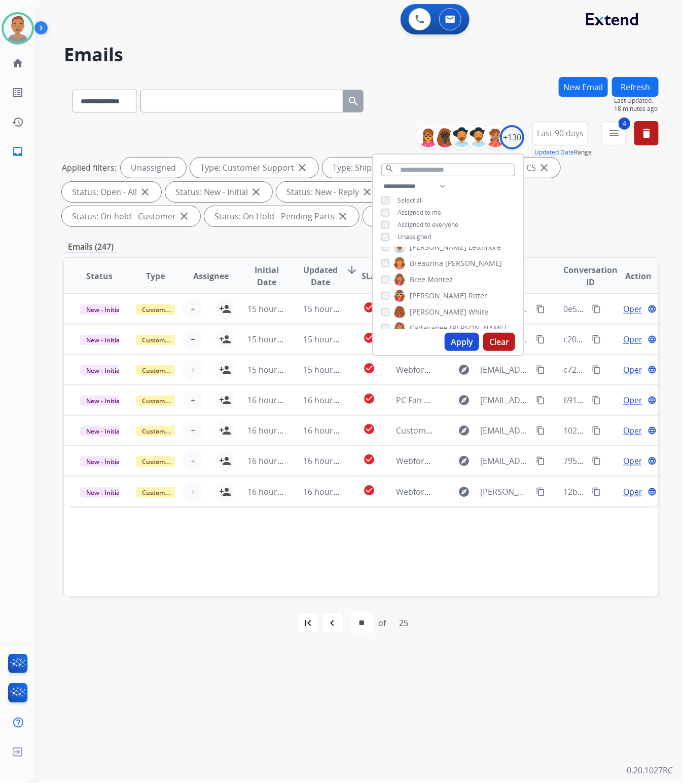
click at [389, 213] on div "Assigned to me" at bounding box center [411, 213] width 60 height 8
click at [383, 229] on div "**********" at bounding box center [448, 212] width 150 height 65
click at [457, 339] on button "Apply" at bounding box center [461, 342] width 34 height 18
select select "*"
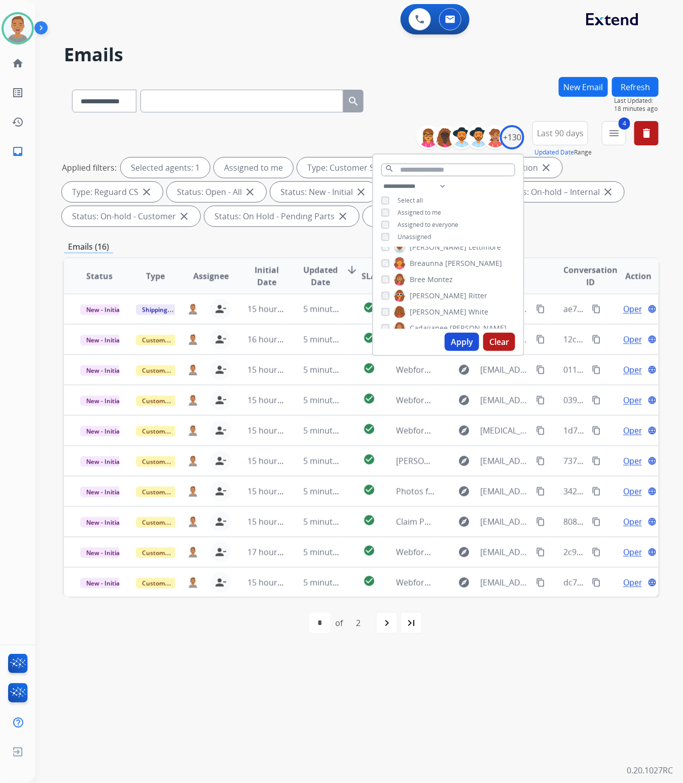
click at [315, 135] on div "**********" at bounding box center [361, 175] width 594 height 109
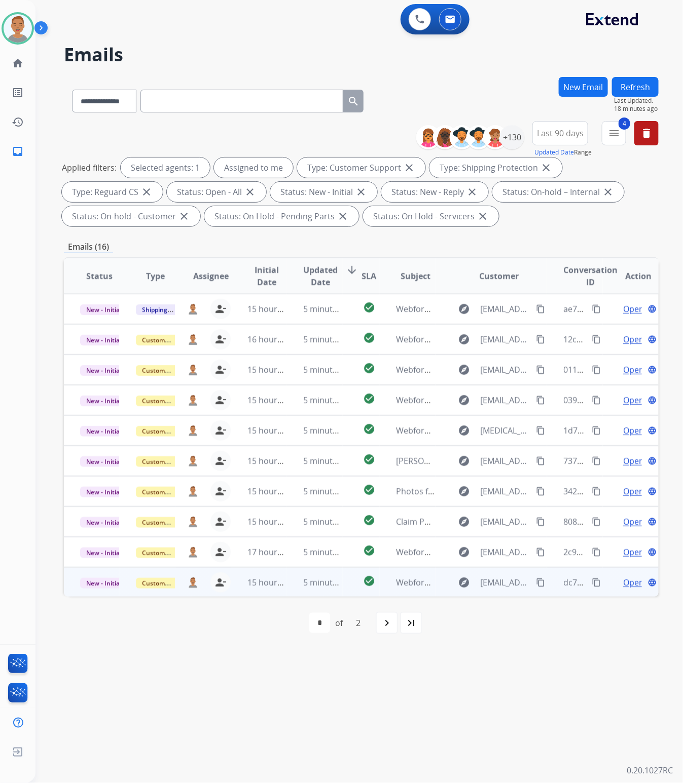
click at [536, 580] on mat-icon "content_copy" at bounding box center [540, 582] width 9 height 9
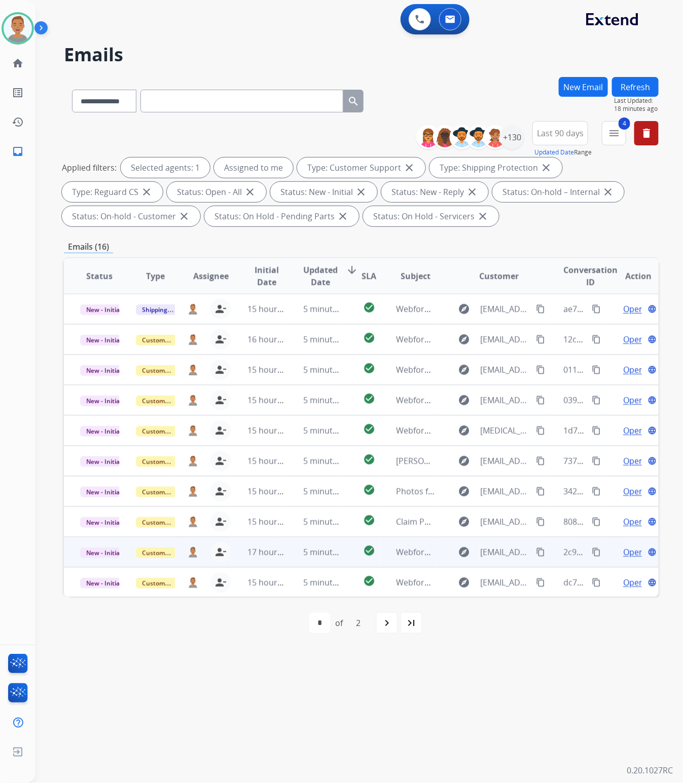
click at [536, 554] on mat-icon "content_copy" at bounding box center [540, 552] width 9 height 9
click at [246, 563] on td "17 hours ago" at bounding box center [259, 552] width 56 height 30
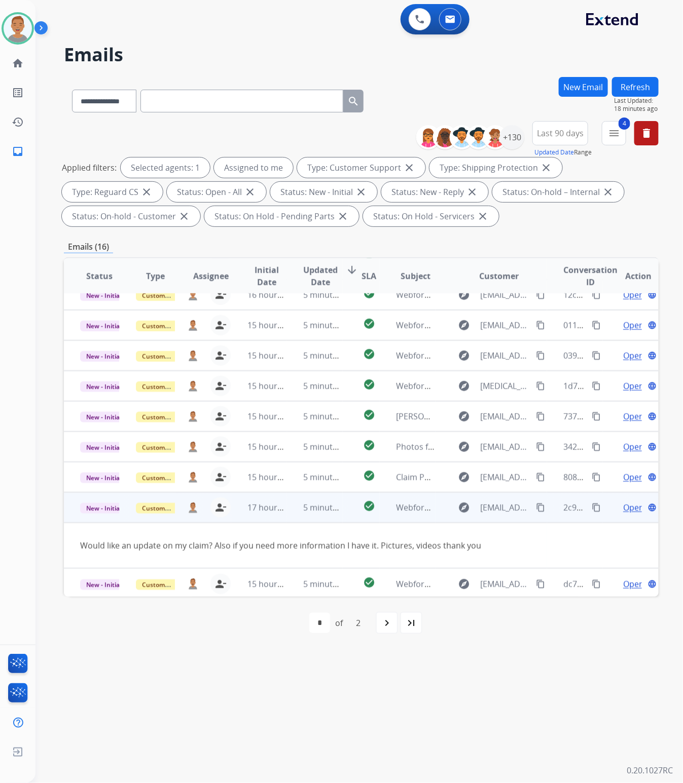
scroll to position [46, 0]
click at [79, 547] on td "Would like an update on my claim? Also if you need more information I have it. …" at bounding box center [305, 545] width 483 height 46
click at [627, 507] on span "Open" at bounding box center [633, 507] width 21 height 12
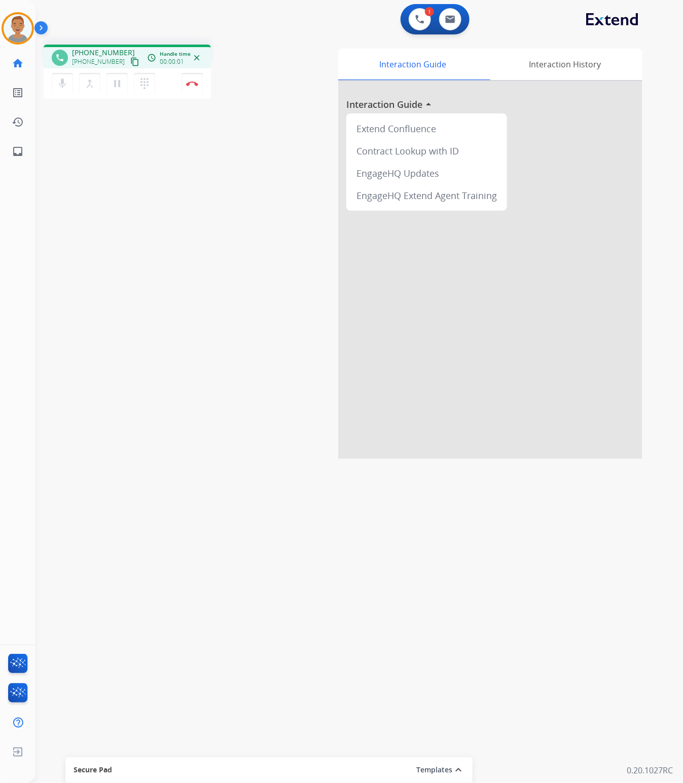
click at [99, 228] on div "phone [PHONE_NUMBER] [PHONE_NUMBER] content_copy access_time Call metrics Queue…" at bounding box center [346, 247] width 623 height 423
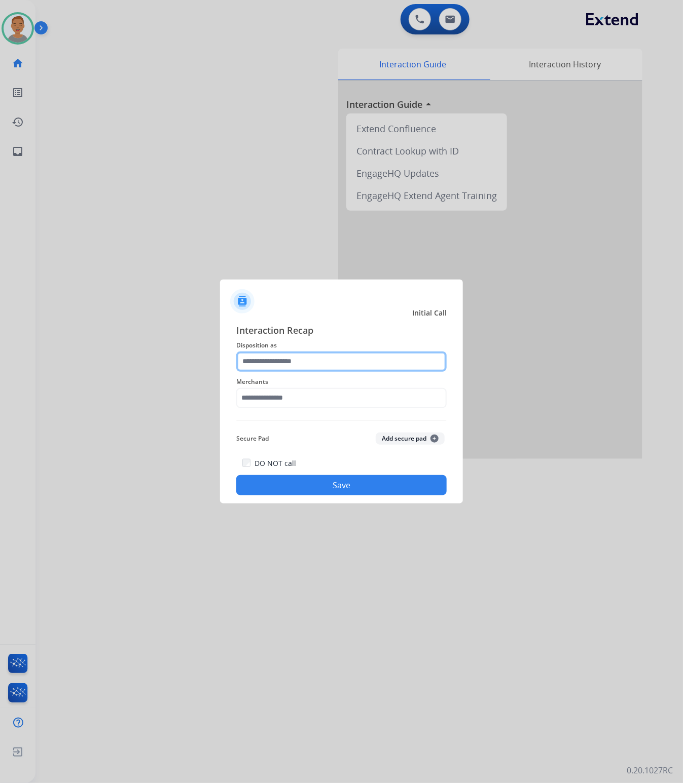
click at [337, 360] on input "text" at bounding box center [341, 362] width 210 height 20
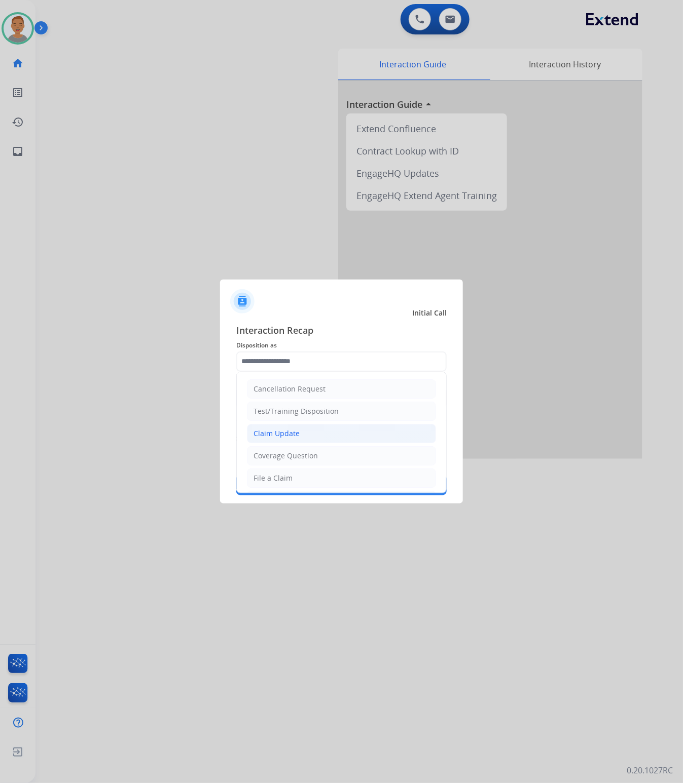
click at [281, 435] on div "Claim Update" at bounding box center [276, 434] width 46 height 10
type input "**********"
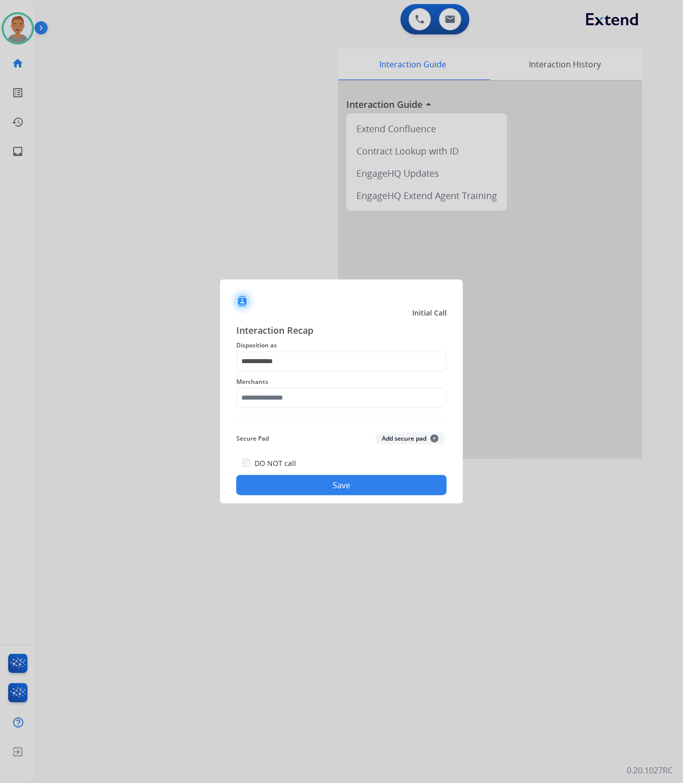
click at [324, 410] on div "Merchants" at bounding box center [341, 392] width 210 height 41
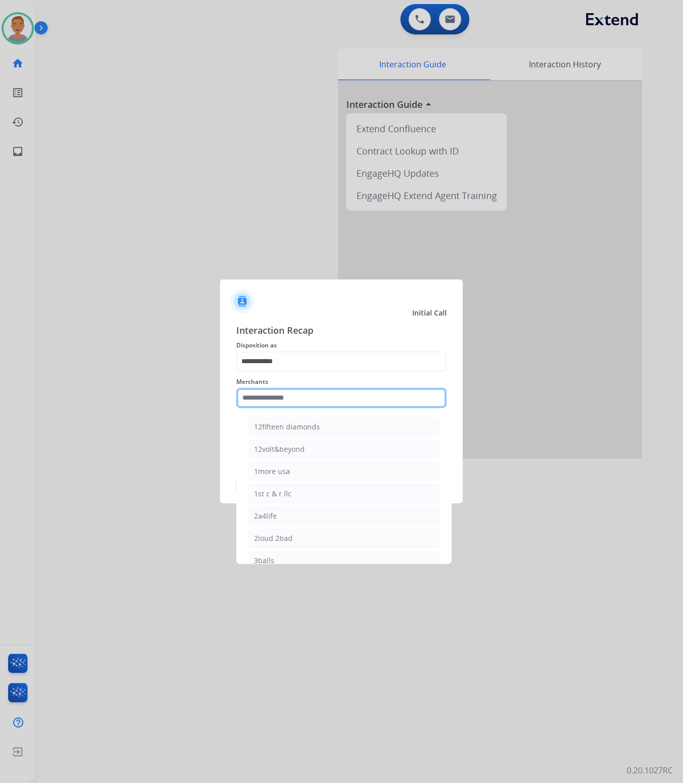
click at [317, 394] on input "text" at bounding box center [341, 398] width 210 height 20
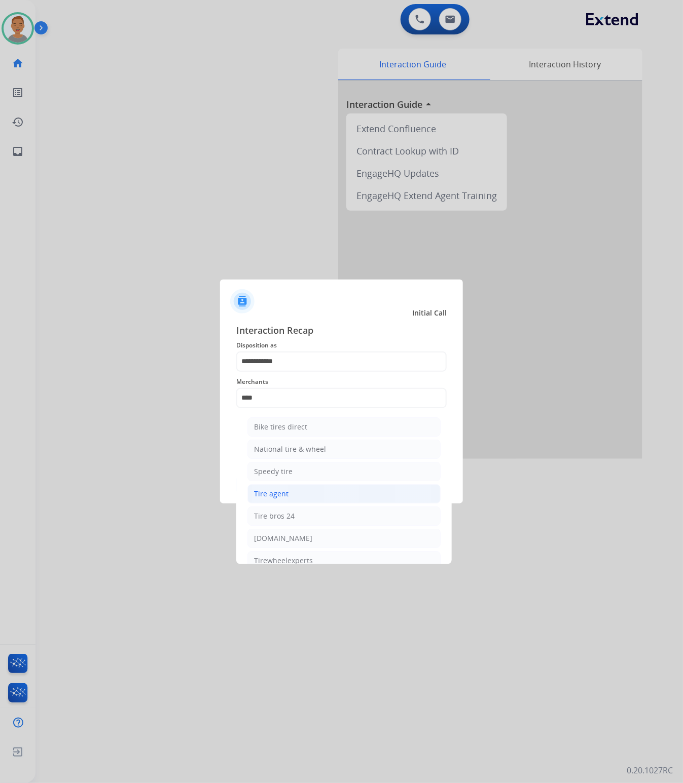
click at [277, 494] on div "Tire agent" at bounding box center [271, 494] width 34 height 10
type input "**********"
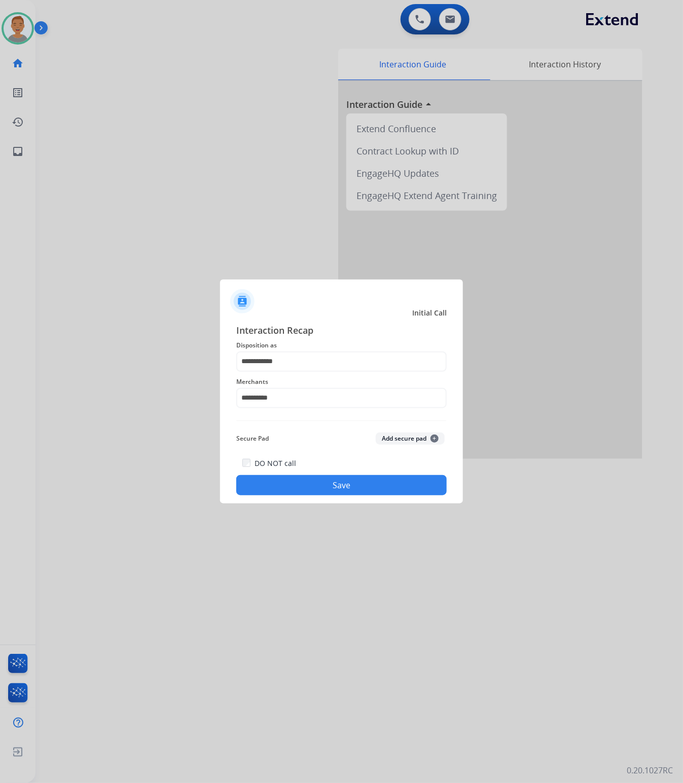
click at [308, 482] on button "Save" at bounding box center [341, 485] width 210 height 20
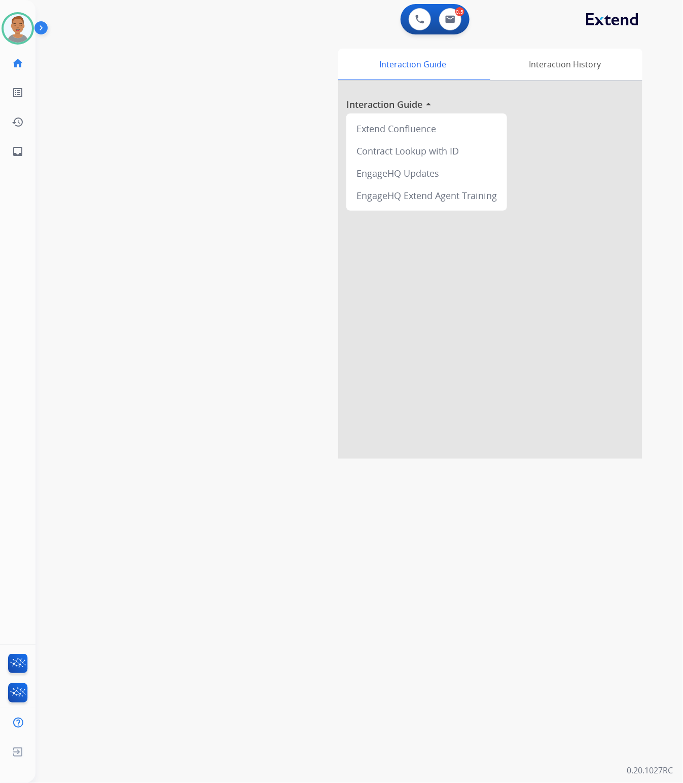
drag, startPoint x: 137, startPoint y: 175, endPoint x: 73, endPoint y: 80, distance: 114.4
click at [137, 172] on div "swap_horiz Break voice bridge close_fullscreen Connect 3-Way Call merge_type Se…" at bounding box center [346, 247] width 623 height 423
click at [23, 33] on img at bounding box center [18, 28] width 28 height 28
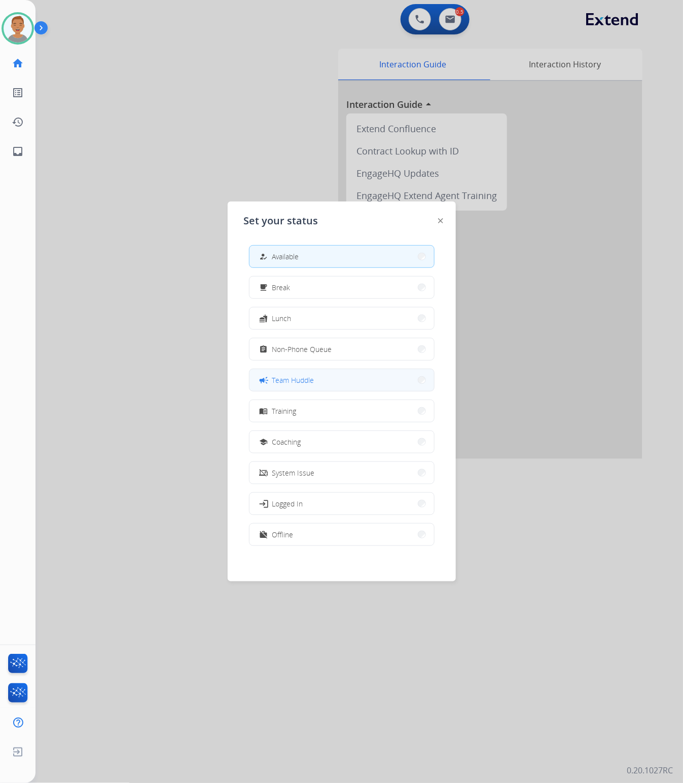
click at [339, 382] on button "campaign Team Huddle" at bounding box center [341, 380] width 184 height 22
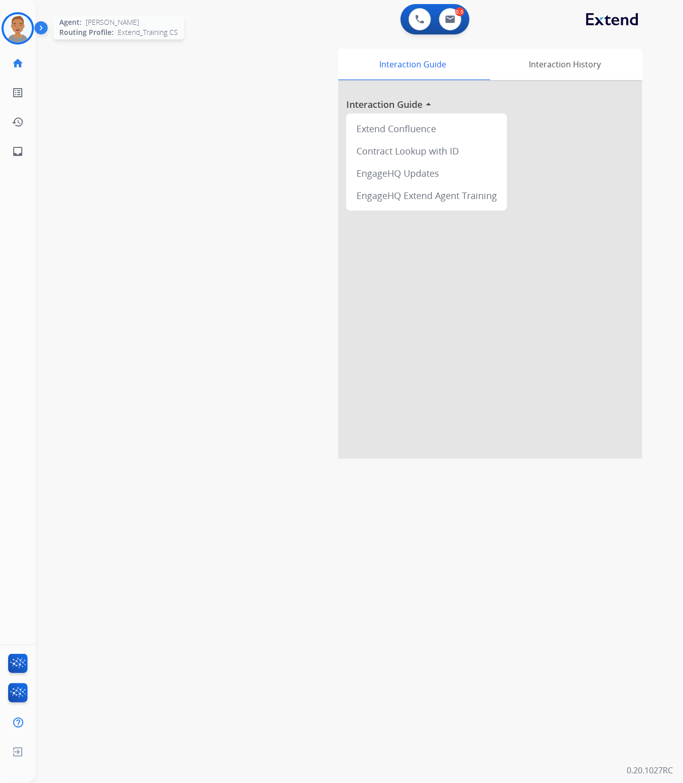
click at [27, 32] on img at bounding box center [18, 28] width 28 height 28
